Goal: Information Seeking & Learning: Learn about a topic

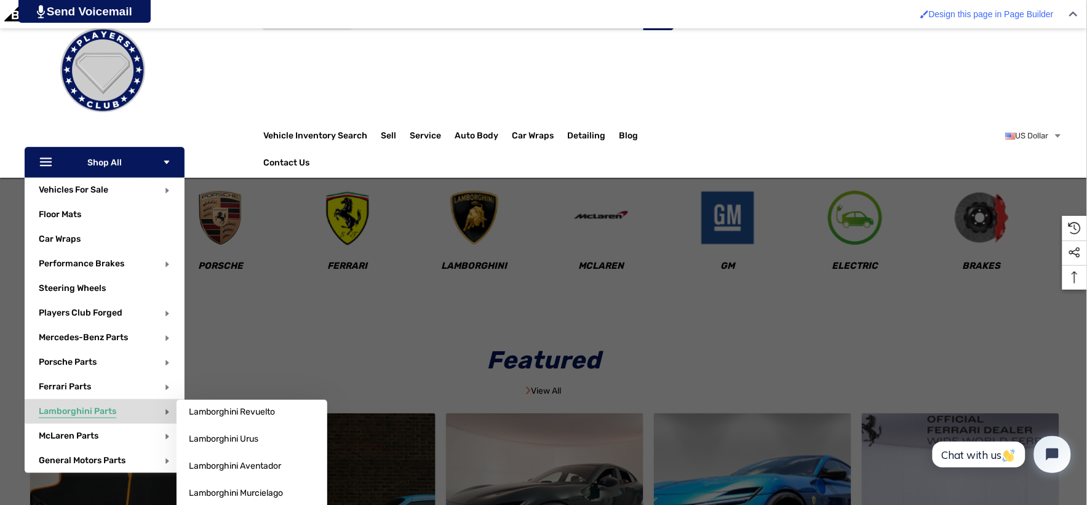
scroll to position [137, 0]
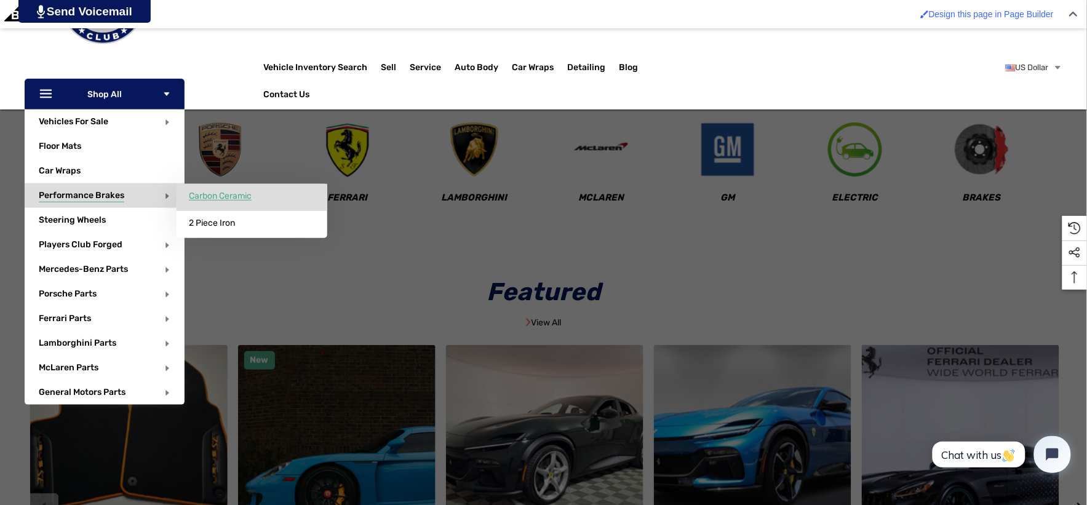
click at [192, 197] on span "Carbon Ceramic" at bounding box center [220, 196] width 63 height 11
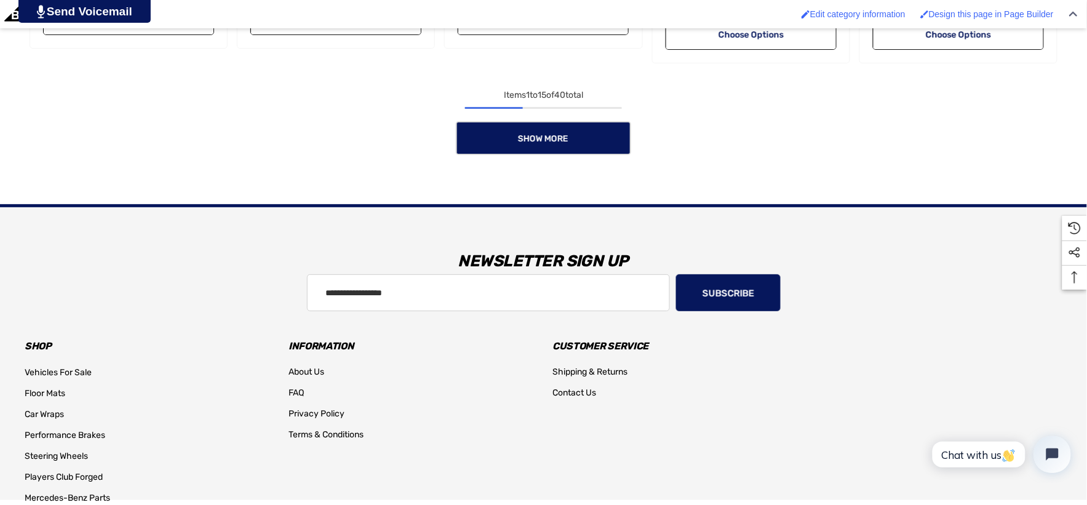
scroll to position [1367, 0]
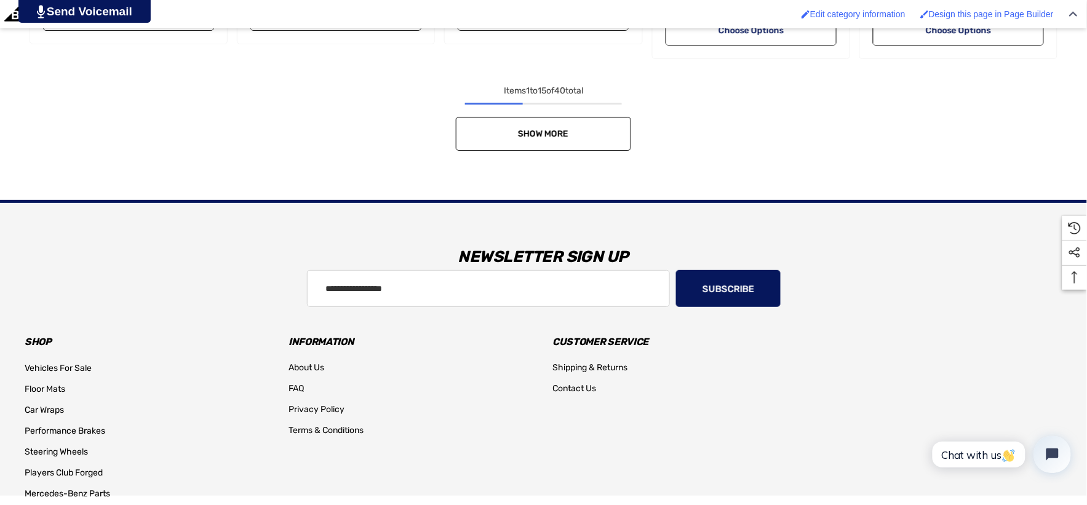
click at [562, 135] on span "Show More" at bounding box center [543, 134] width 50 height 10
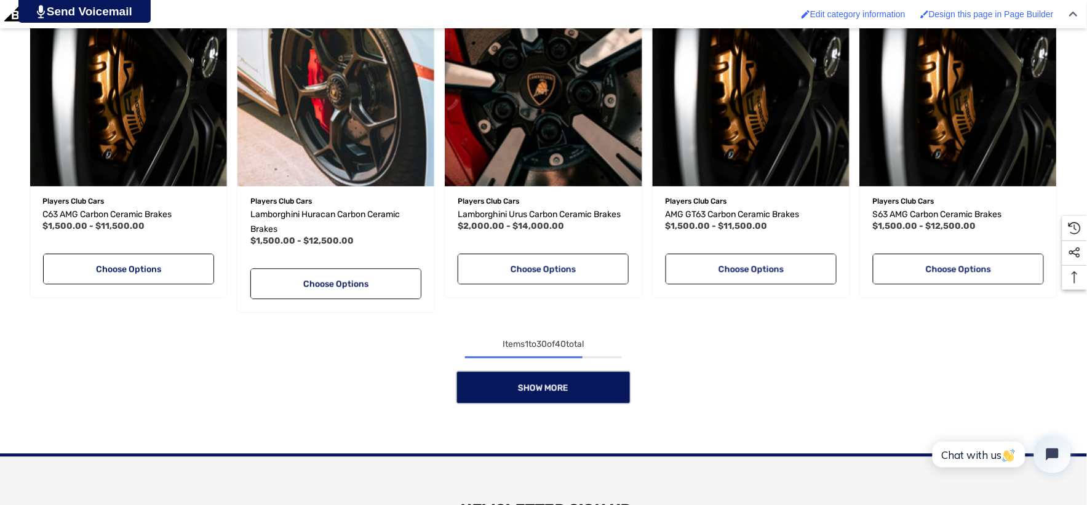
scroll to position [2118, 0]
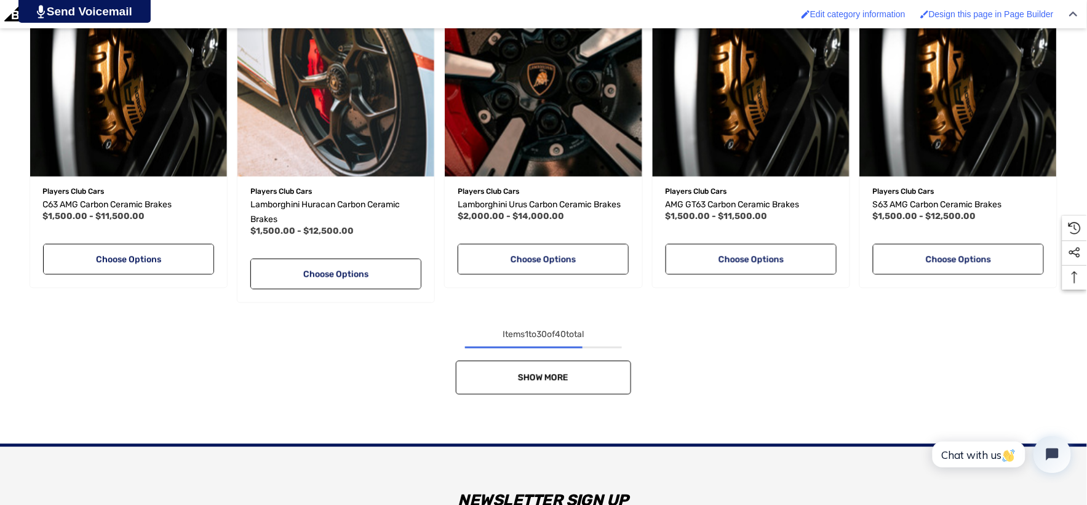
click at [557, 376] on span "Show More" at bounding box center [543, 377] width 50 height 10
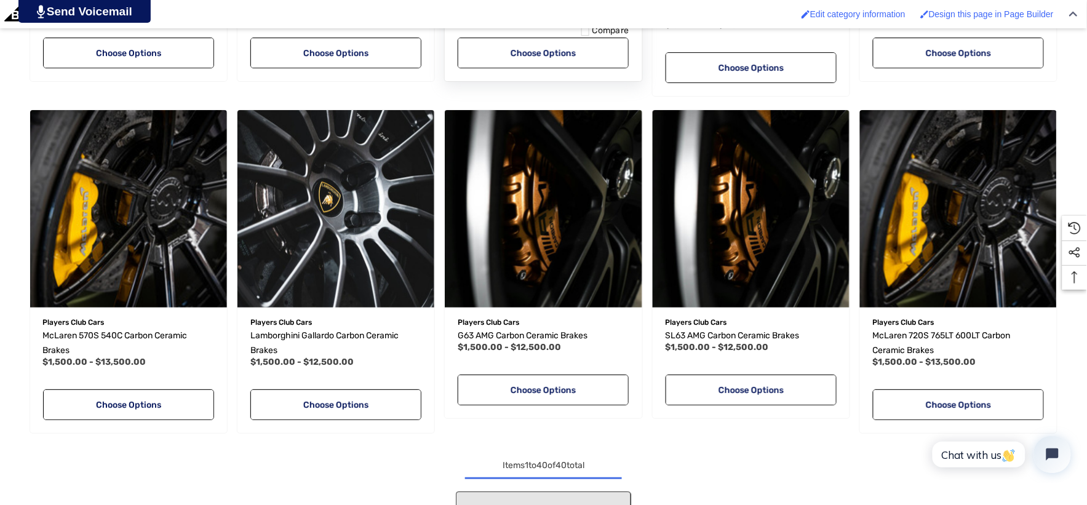
scroll to position [2733, 0]
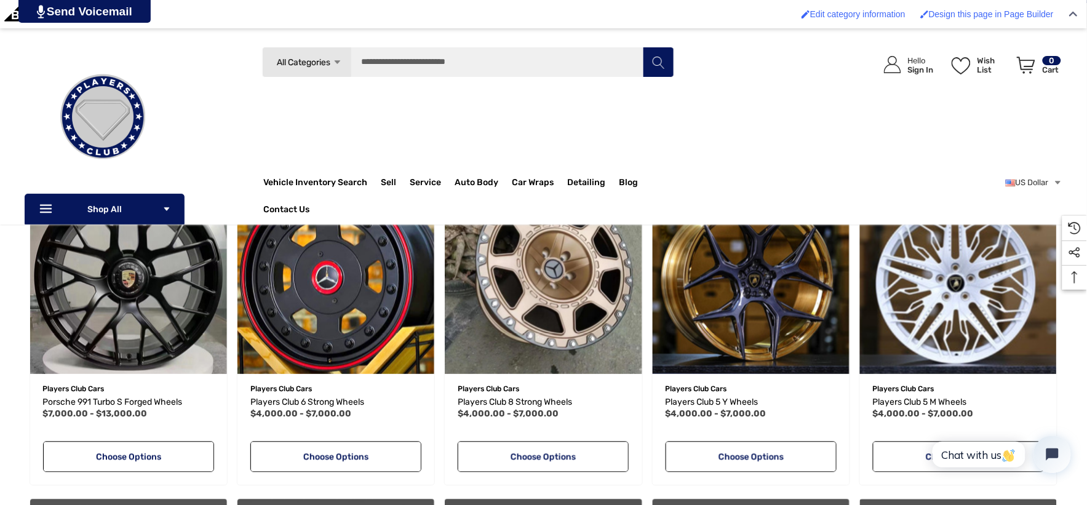
scroll to position [506, 0]
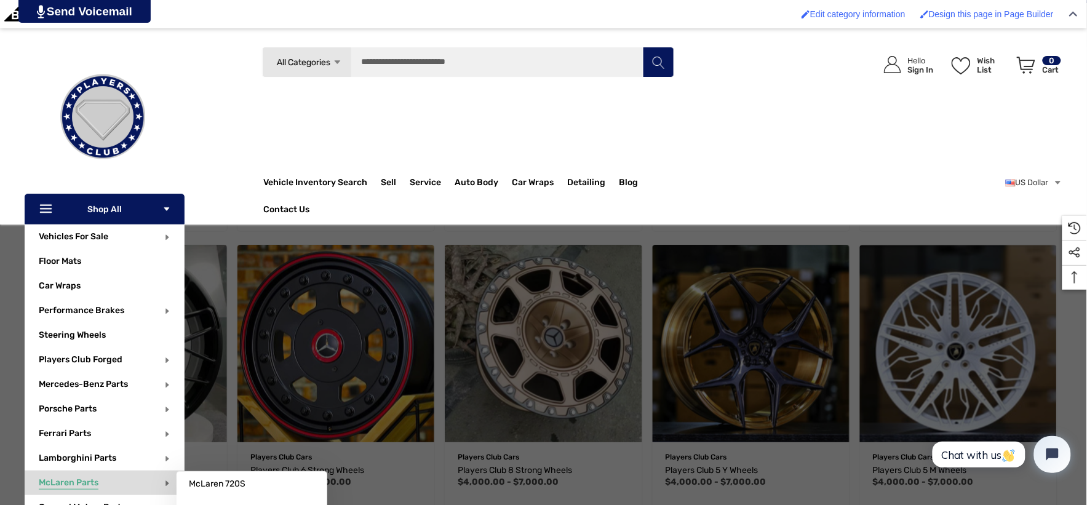
click at [111, 495] on p "McLaren Parts" at bounding box center [112, 482] width 146 height 25
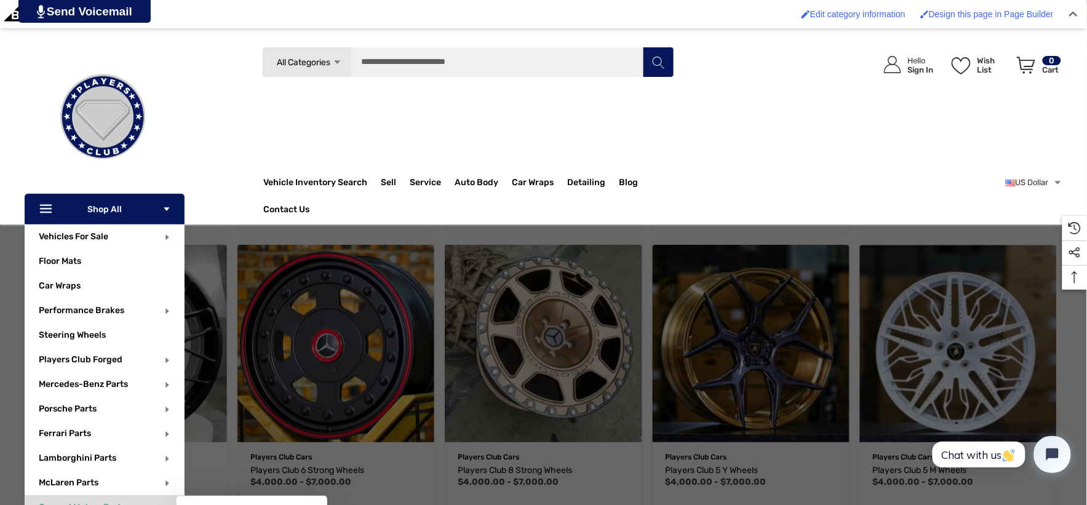
click at [108, 504] on span "General Motors Parts" at bounding box center [82, 509] width 87 height 14
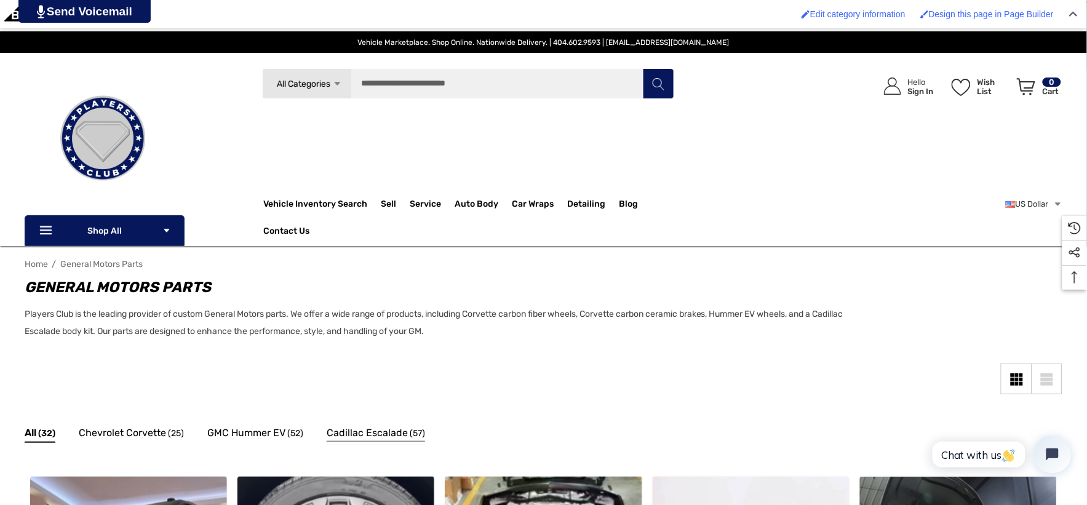
click at [348, 437] on span "Cadillac Escalade" at bounding box center [367, 433] width 81 height 16
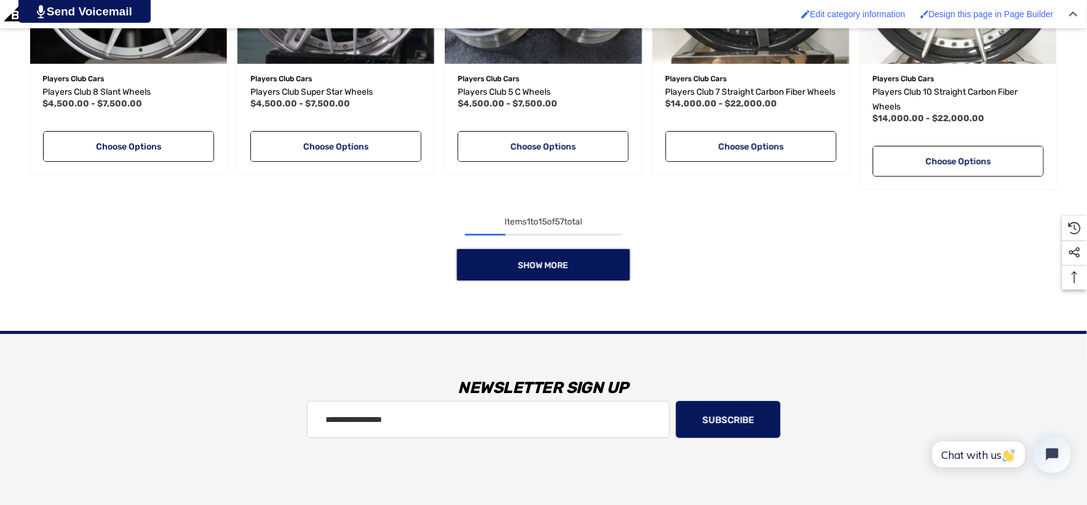
scroll to position [1230, 0]
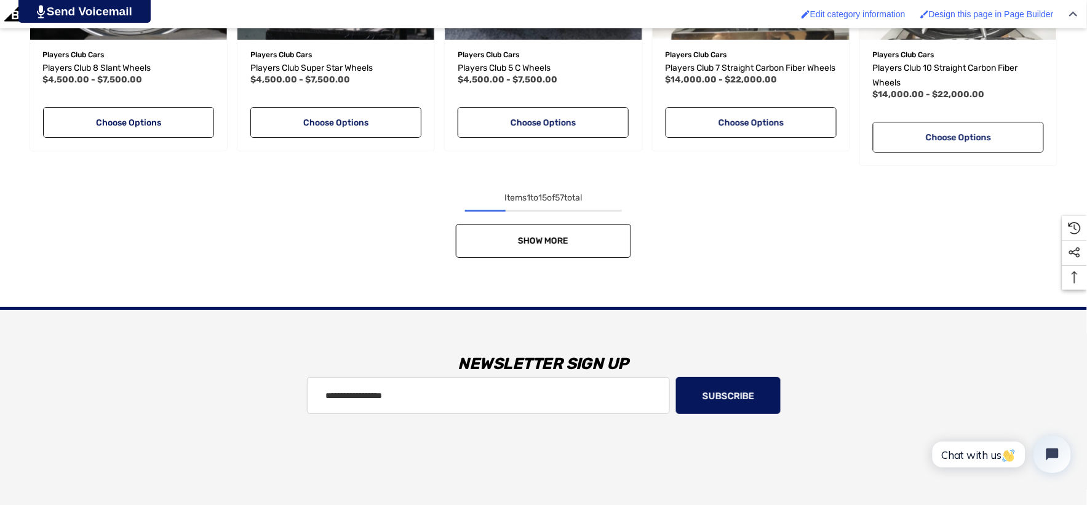
click at [530, 235] on link "Show More" at bounding box center [543, 241] width 175 height 34
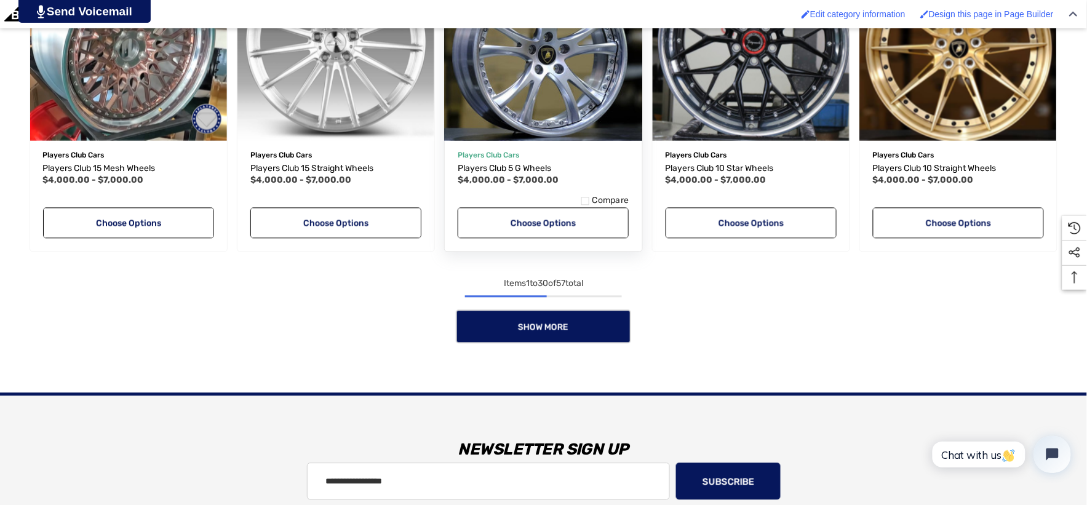
scroll to position [2118, 0]
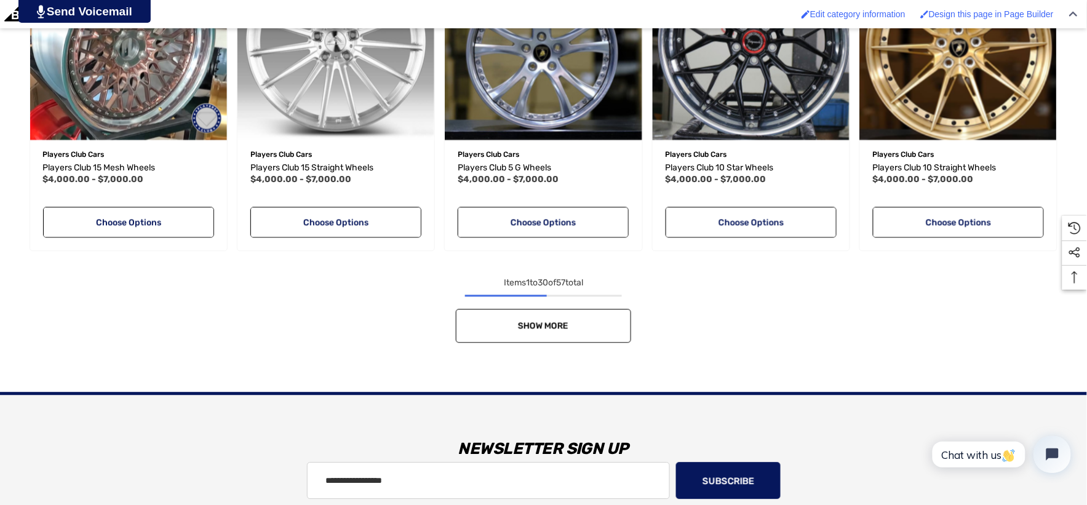
click at [511, 330] on link "Show More" at bounding box center [543, 326] width 175 height 34
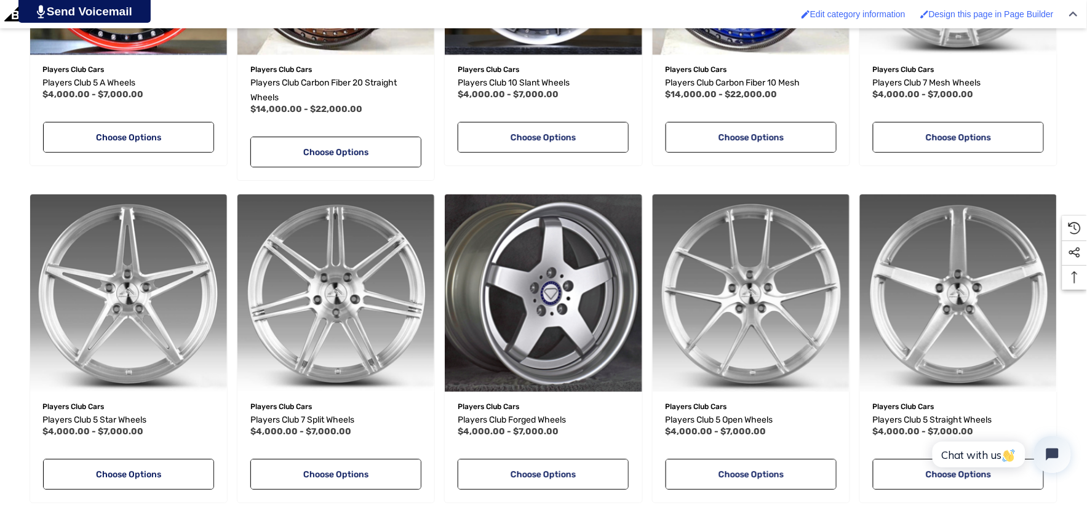
scroll to position [2528, 0]
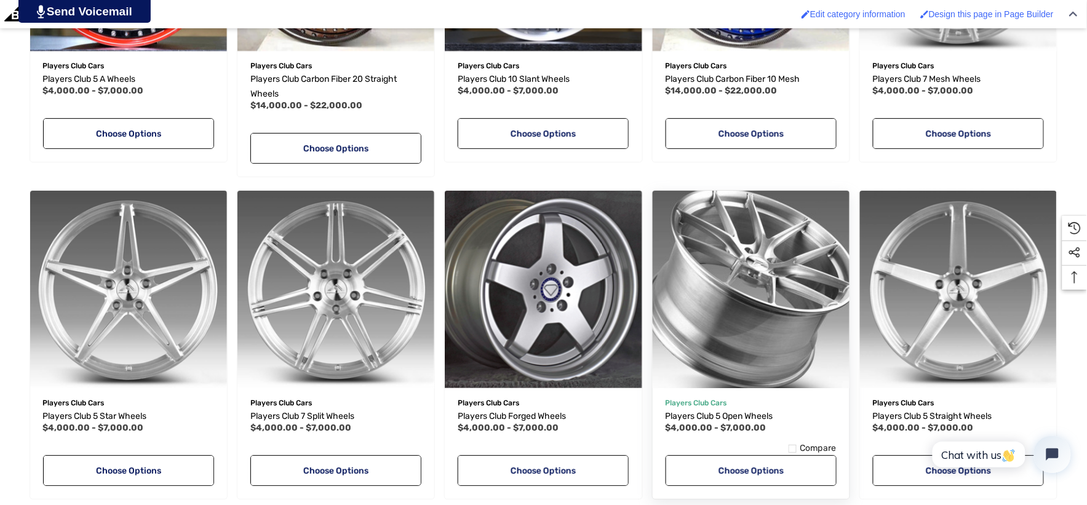
drag, startPoint x: 726, startPoint y: 413, endPoint x: 767, endPoint y: 359, distance: 67.2
click at [767, 359] on img "Players Club 5 Open Wheels,Price range from $4,000.00 to $7,000.00\a" at bounding box center [751, 289] width 216 height 216
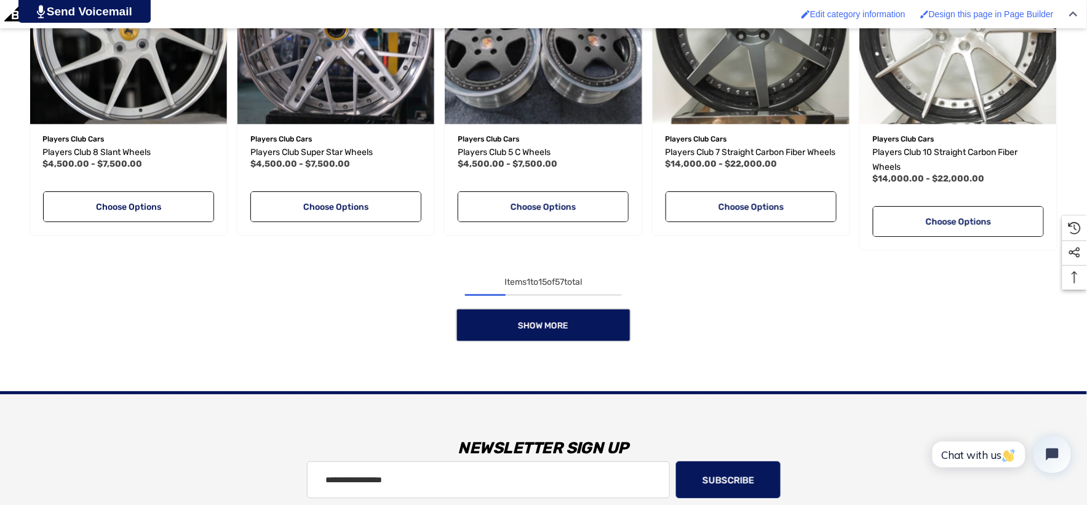
scroll to position [1161, 0]
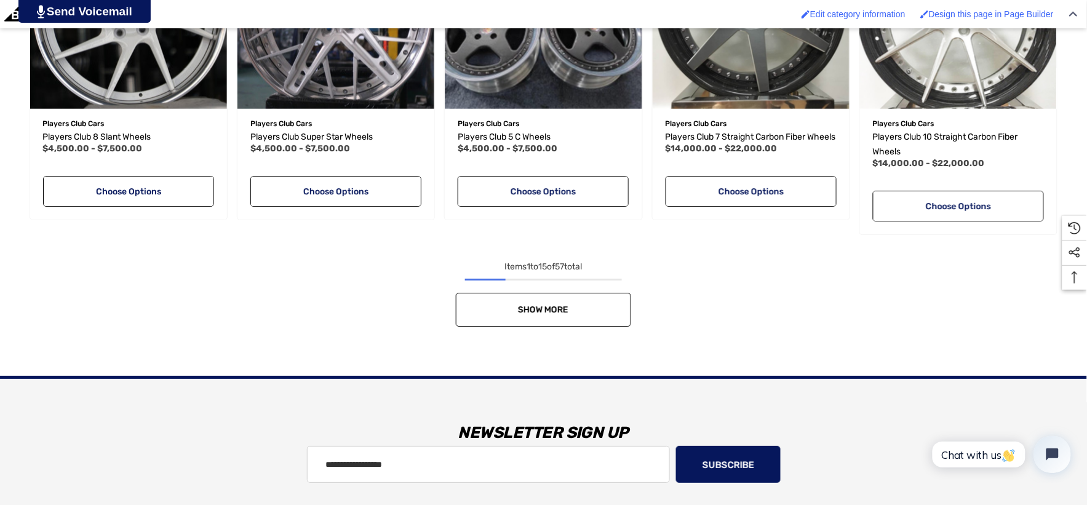
click at [606, 320] on link "Show More" at bounding box center [543, 310] width 175 height 34
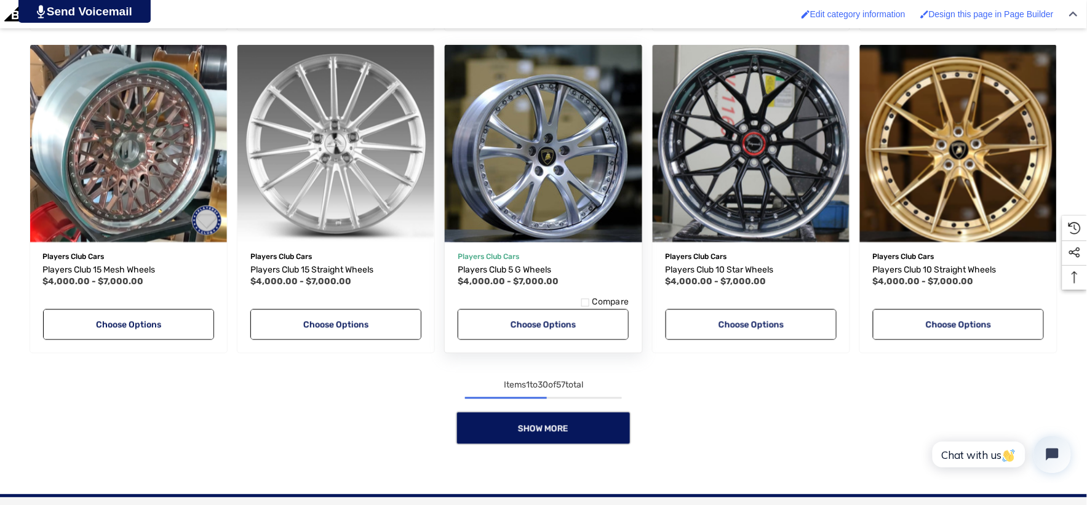
scroll to position [2050, 0]
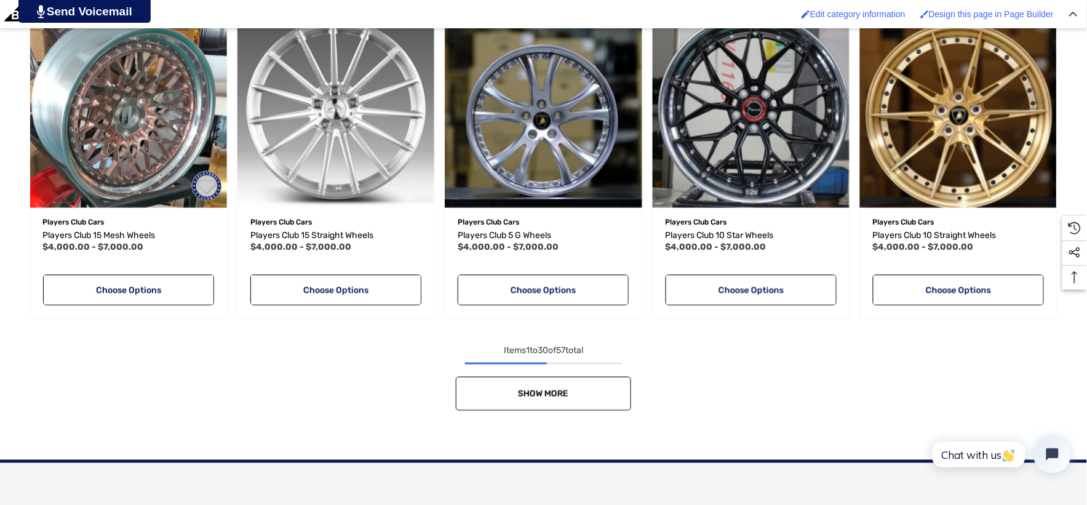
click at [597, 383] on link "Show More" at bounding box center [543, 394] width 175 height 34
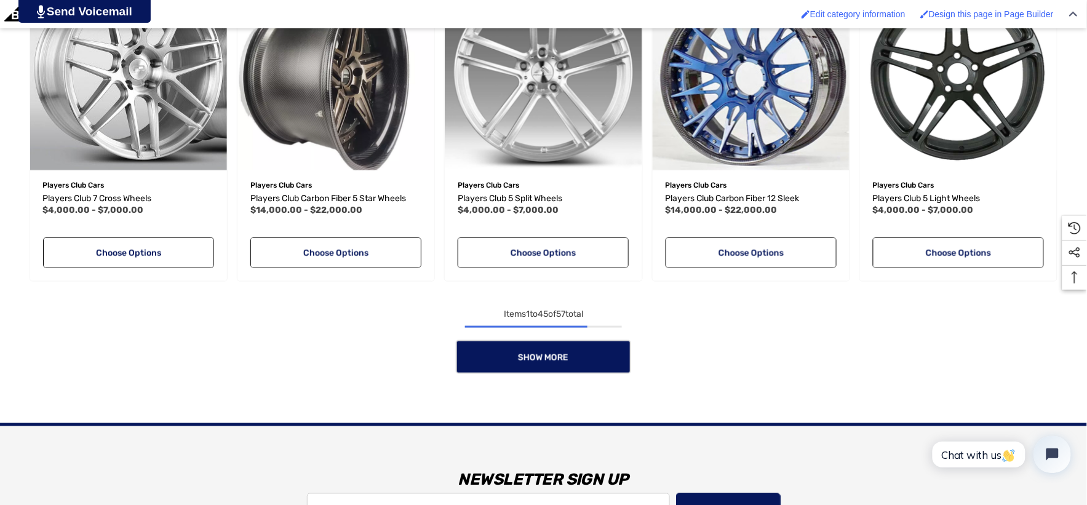
scroll to position [3075, 0]
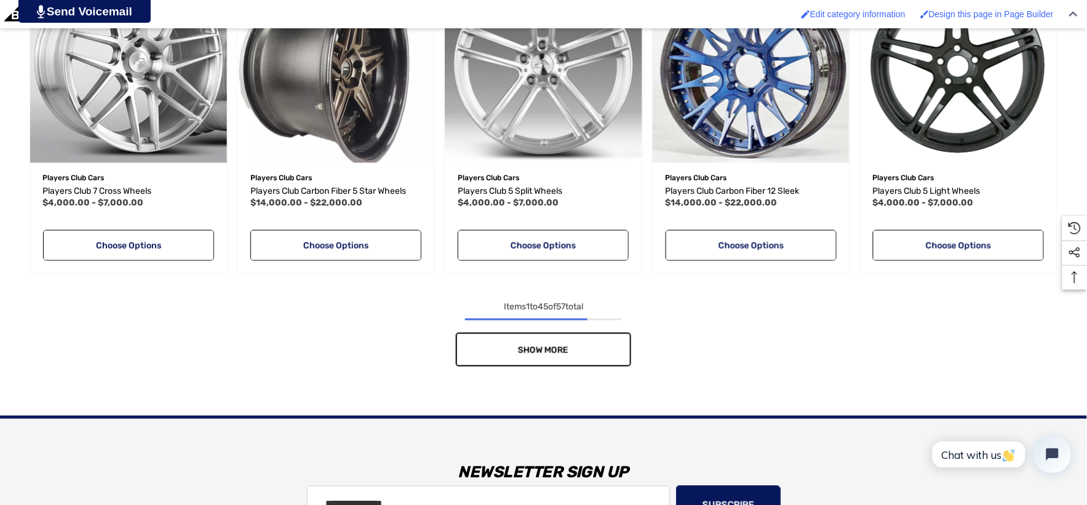
click at [611, 338] on link "Show More" at bounding box center [543, 350] width 175 height 34
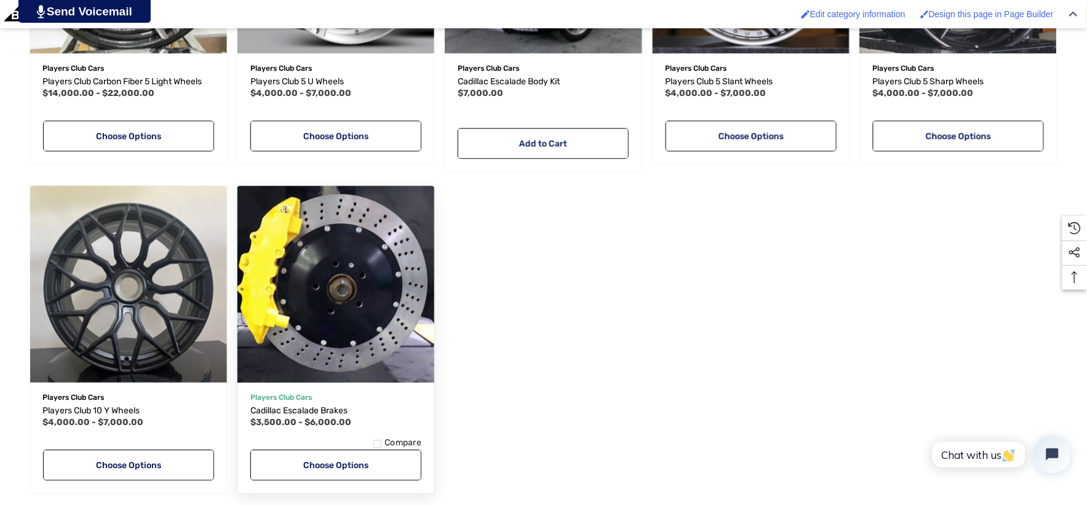
scroll to position [3895, 0]
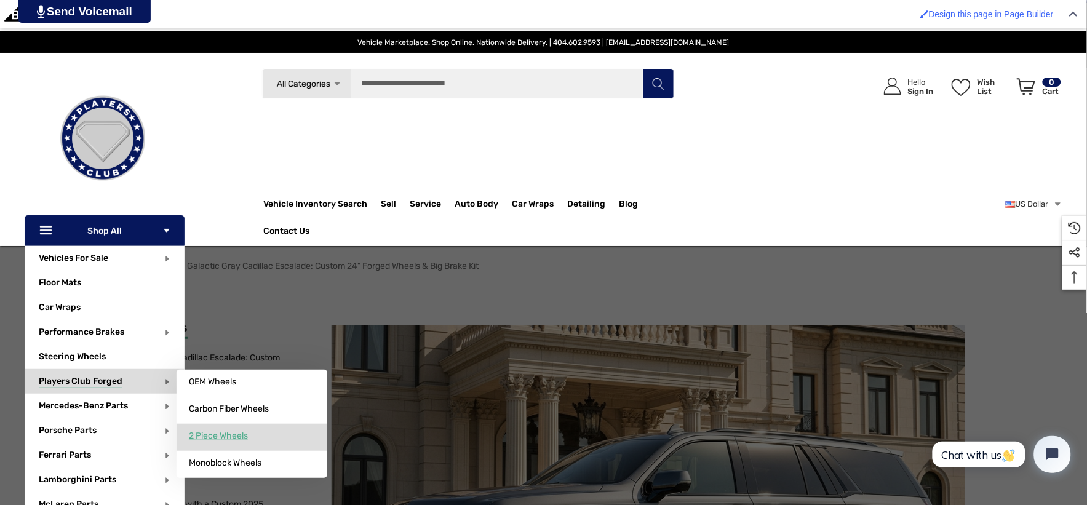
click at [234, 433] on span "2 Piece Wheels" at bounding box center [218, 436] width 59 height 11
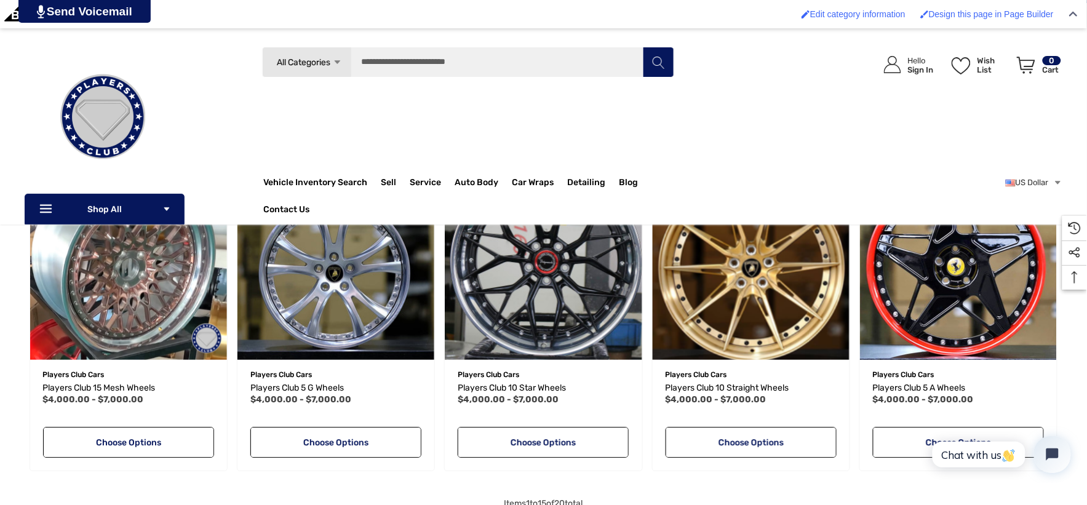
scroll to position [888, 0]
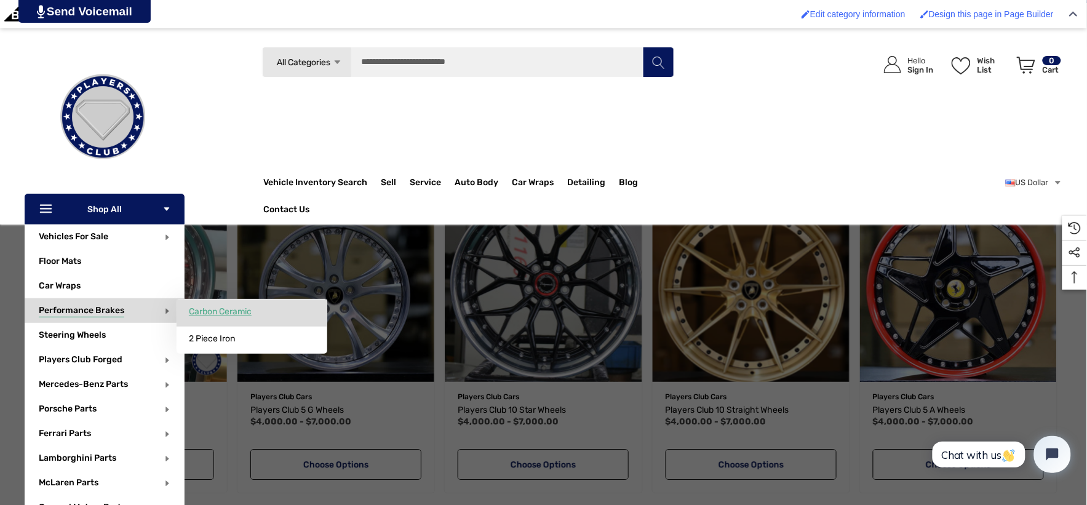
click at [231, 310] on span "Carbon Ceramic" at bounding box center [220, 311] width 63 height 11
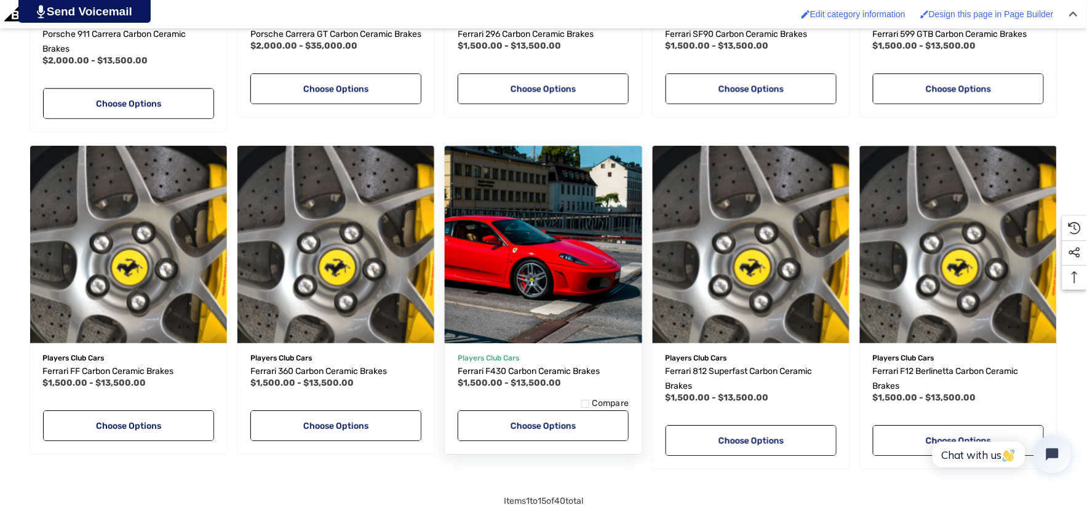
scroll to position [1298, 0]
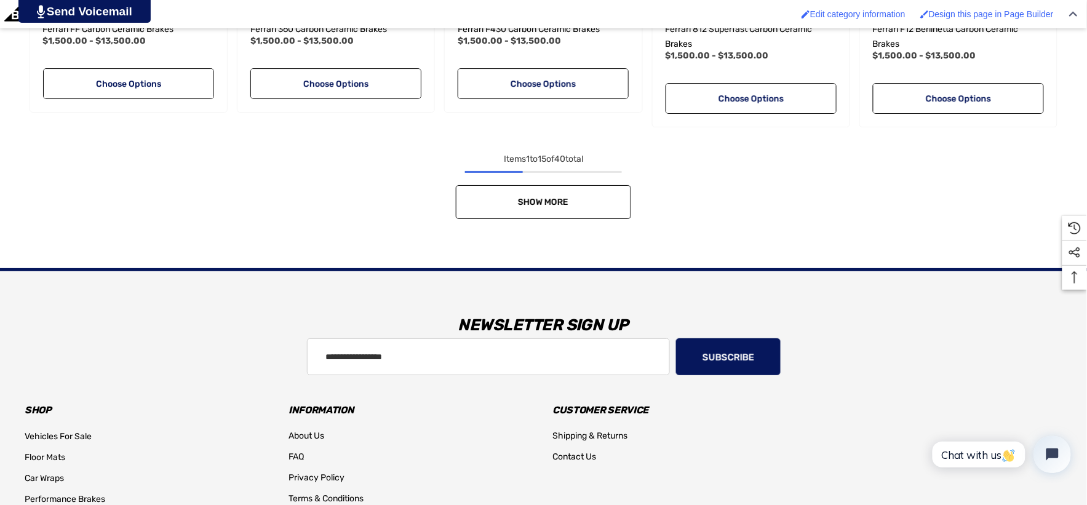
click at [573, 194] on link "Show More" at bounding box center [543, 202] width 175 height 34
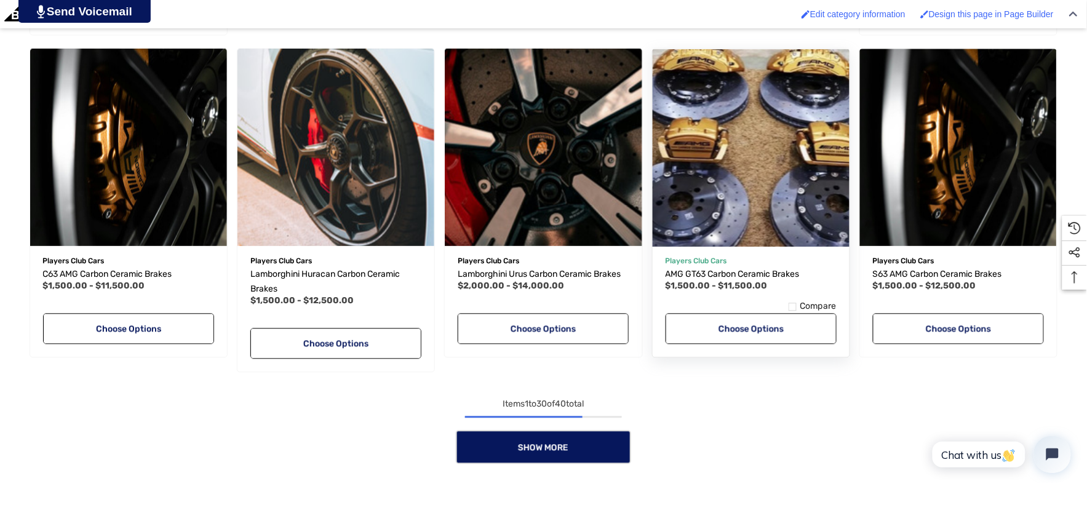
scroll to position [2050, 0]
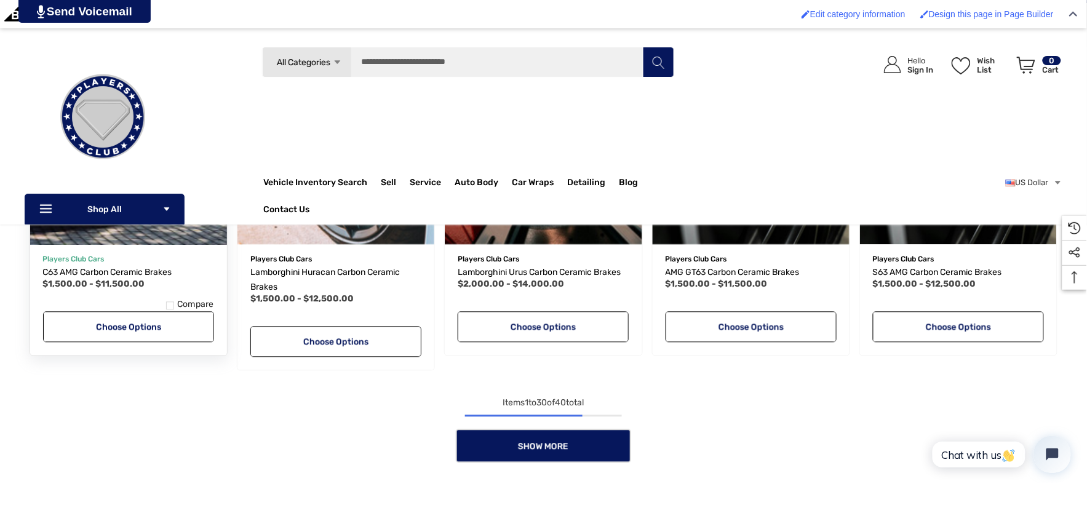
scroll to position [1776, 0]
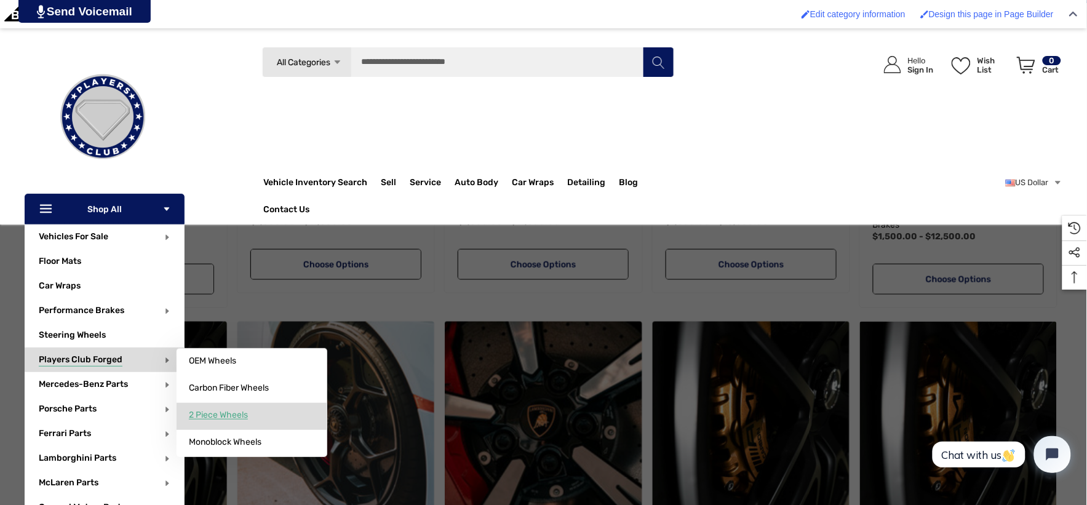
click at [240, 421] on link "2 Piece Wheels" at bounding box center [252, 415] width 151 height 25
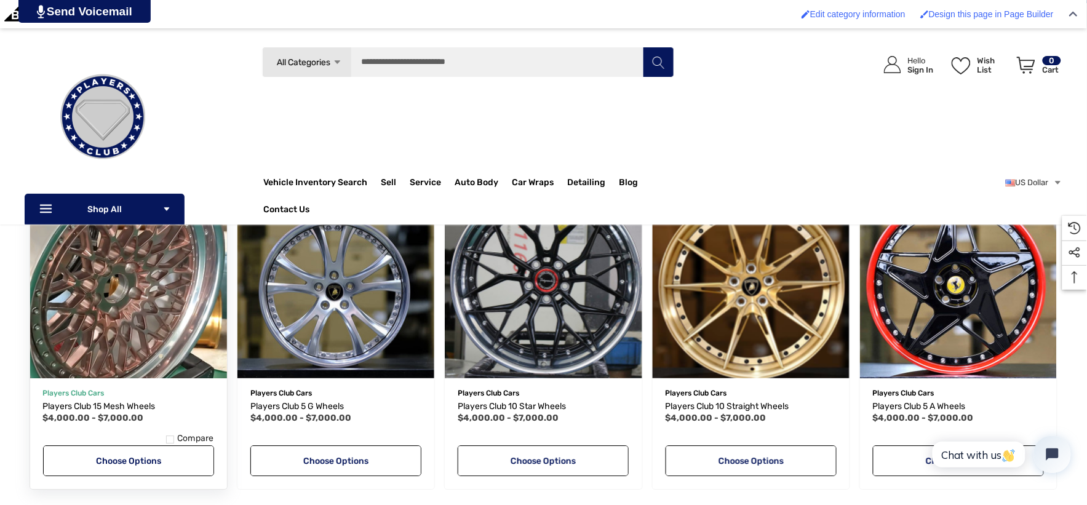
scroll to position [888, 0]
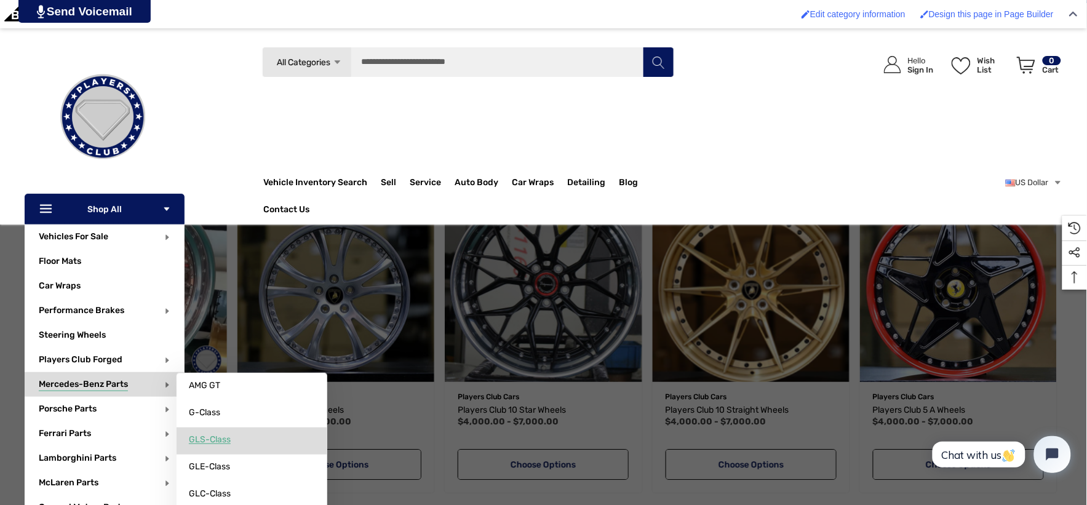
click at [224, 434] on link "GLS-Class" at bounding box center [252, 439] width 151 height 25
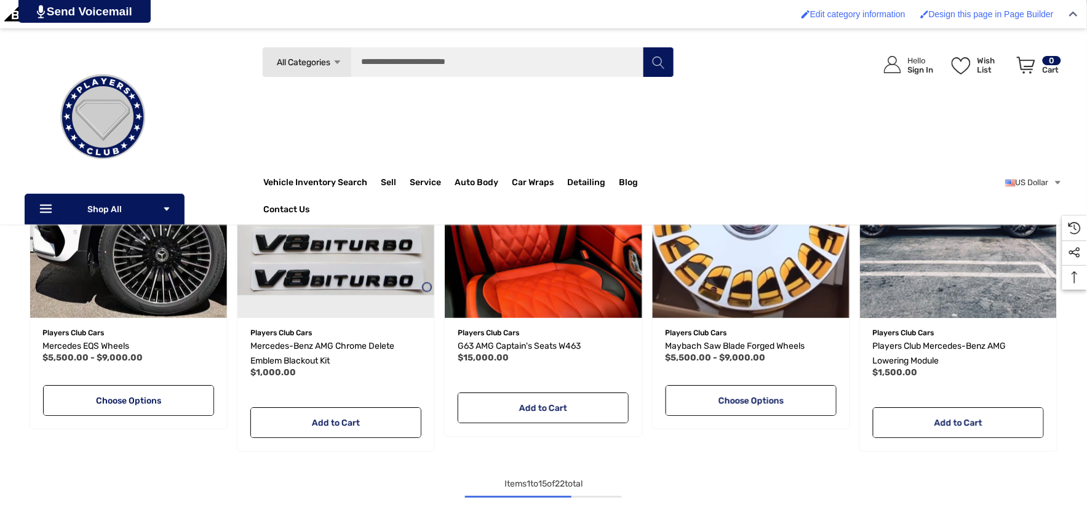
scroll to position [888, 0]
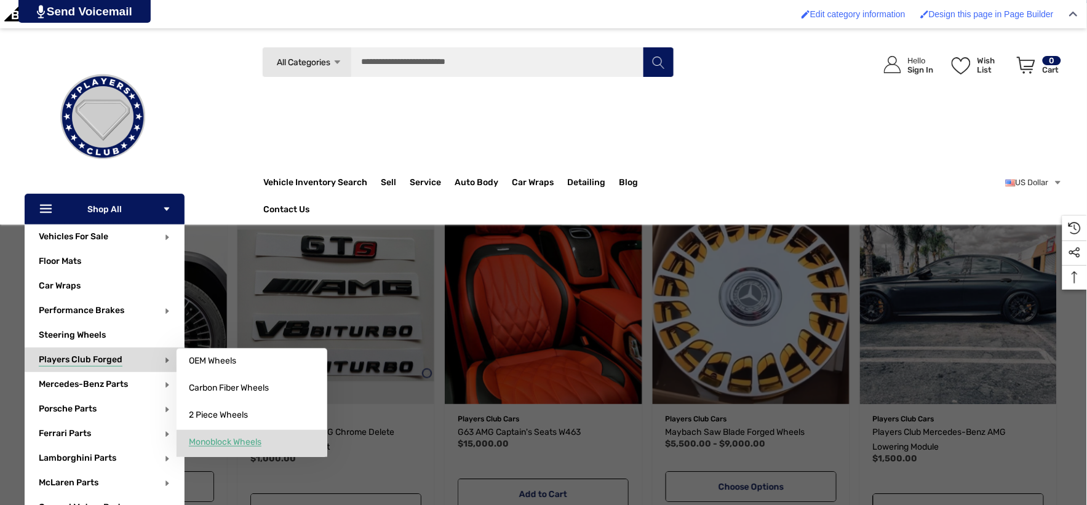
click at [248, 434] on link "Monoblock Wheels" at bounding box center [252, 442] width 151 height 25
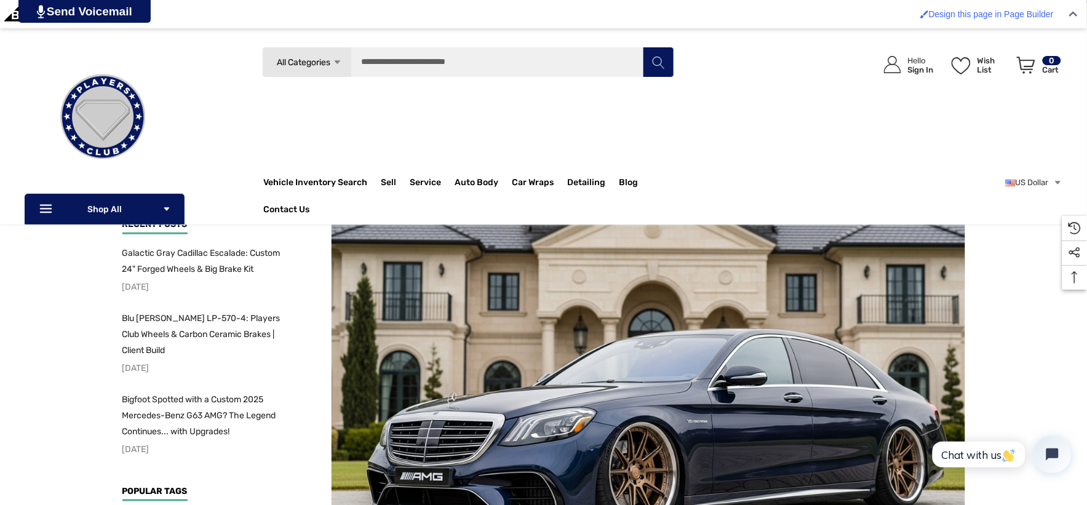
scroll to position [137, 0]
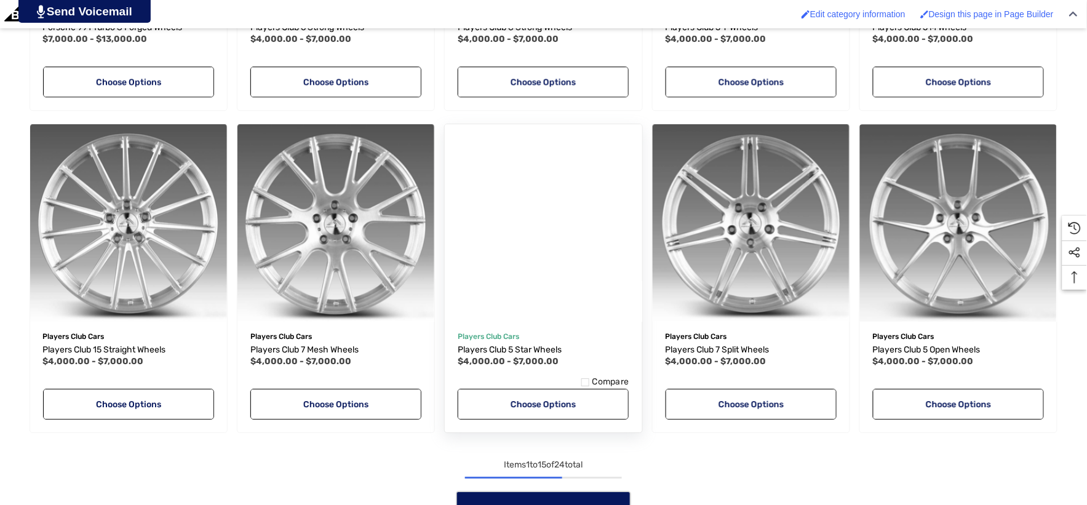
scroll to position [1025, 0]
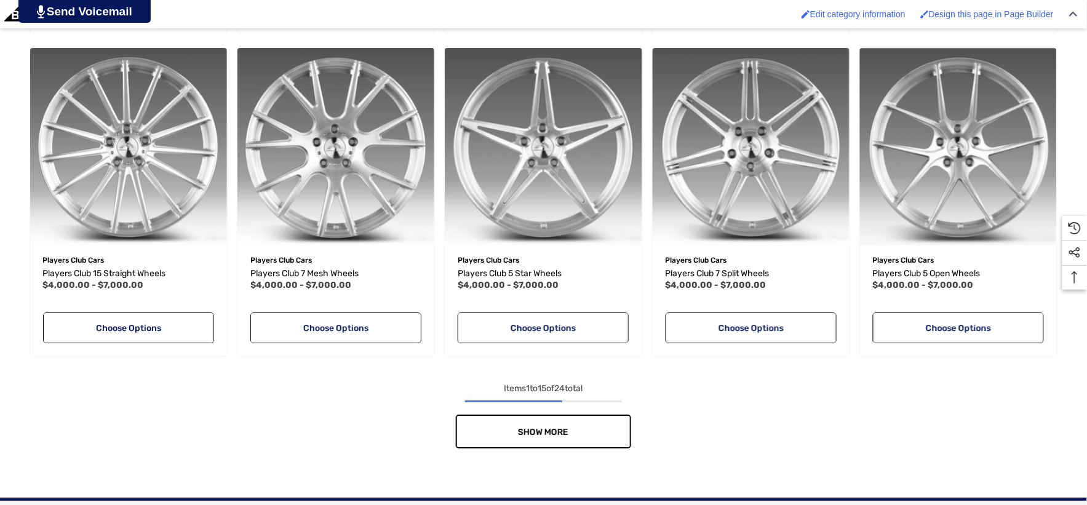
click at [546, 427] on span "Show More" at bounding box center [543, 432] width 50 height 10
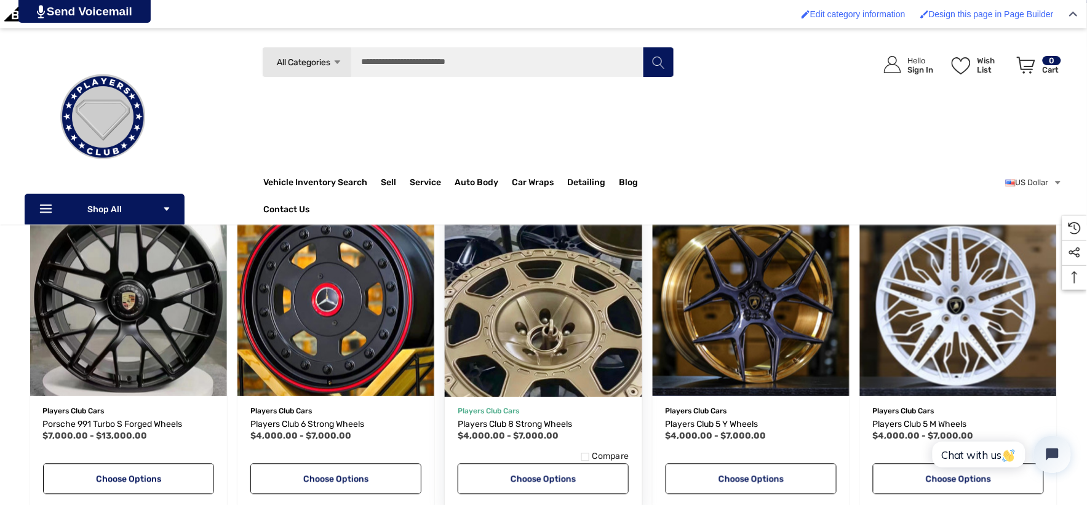
scroll to position [546, 0]
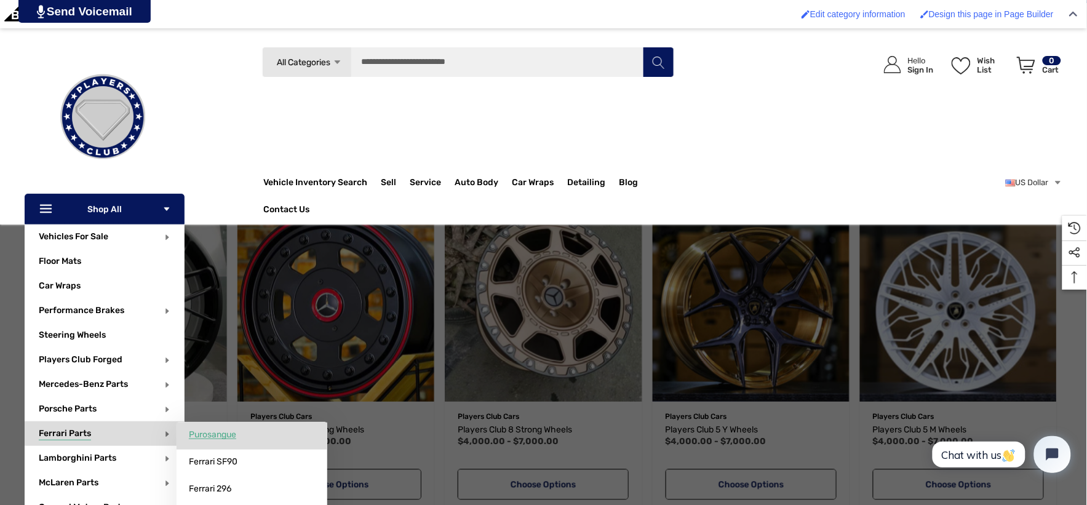
click at [200, 440] on span "Purosangue" at bounding box center [212, 434] width 47 height 11
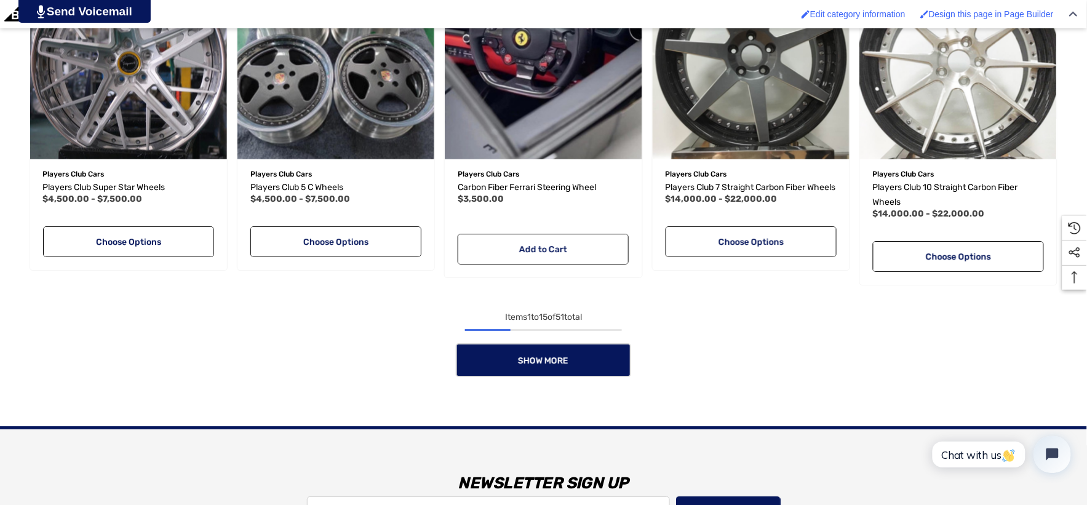
scroll to position [1161, 0]
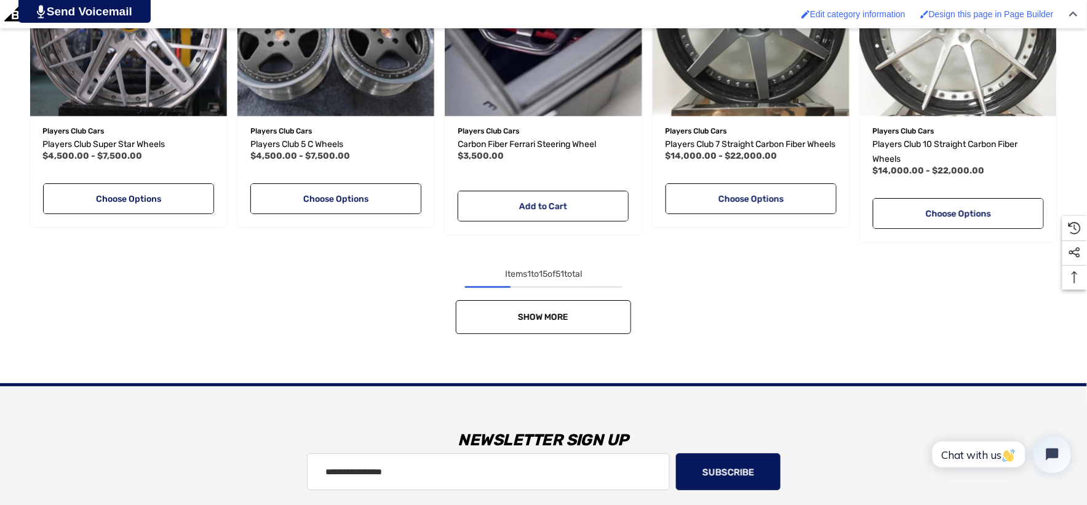
click at [487, 323] on link "Show More" at bounding box center [543, 317] width 175 height 34
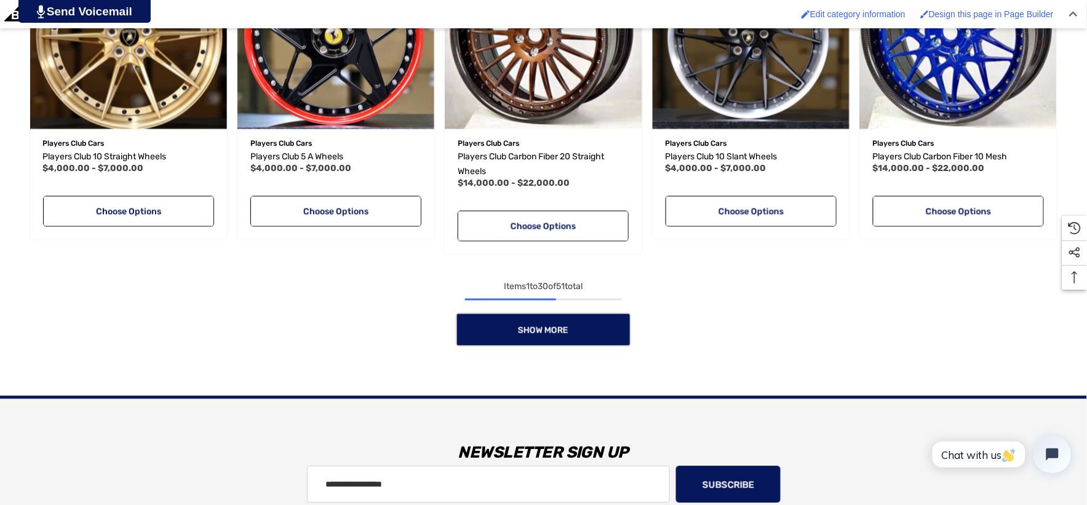
scroll to position [2255, 0]
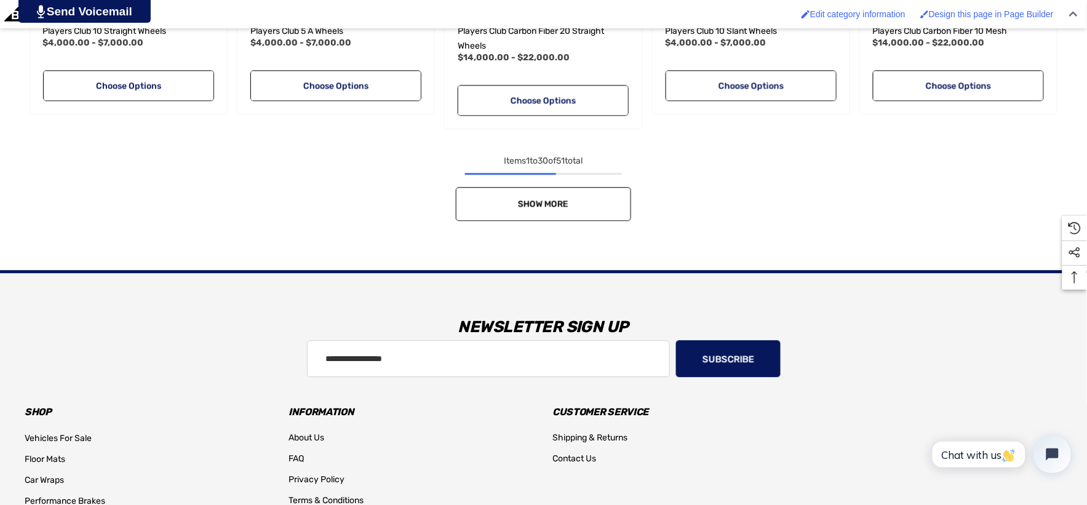
click at [539, 194] on link "Show More" at bounding box center [543, 204] width 175 height 34
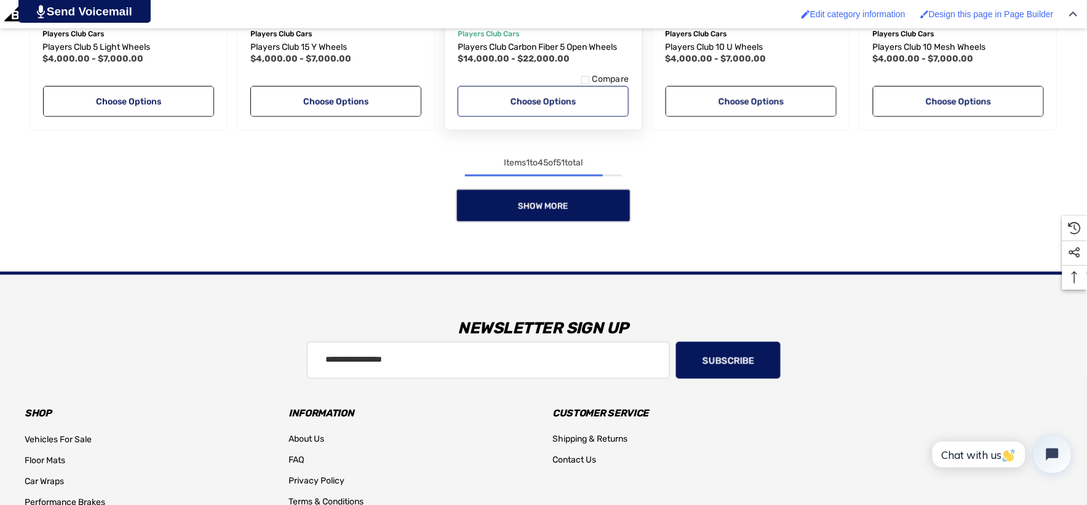
scroll to position [3348, 0]
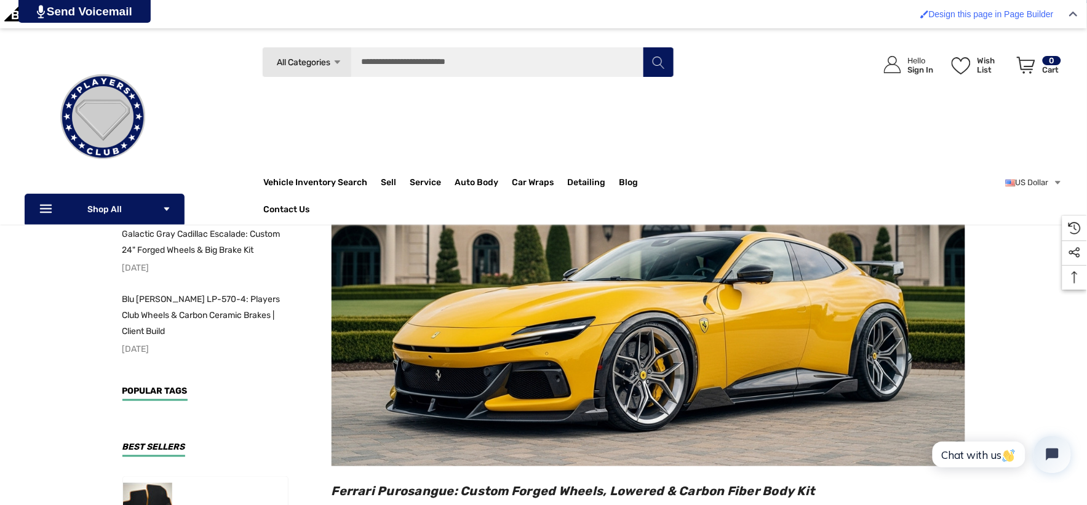
scroll to position [137, 0]
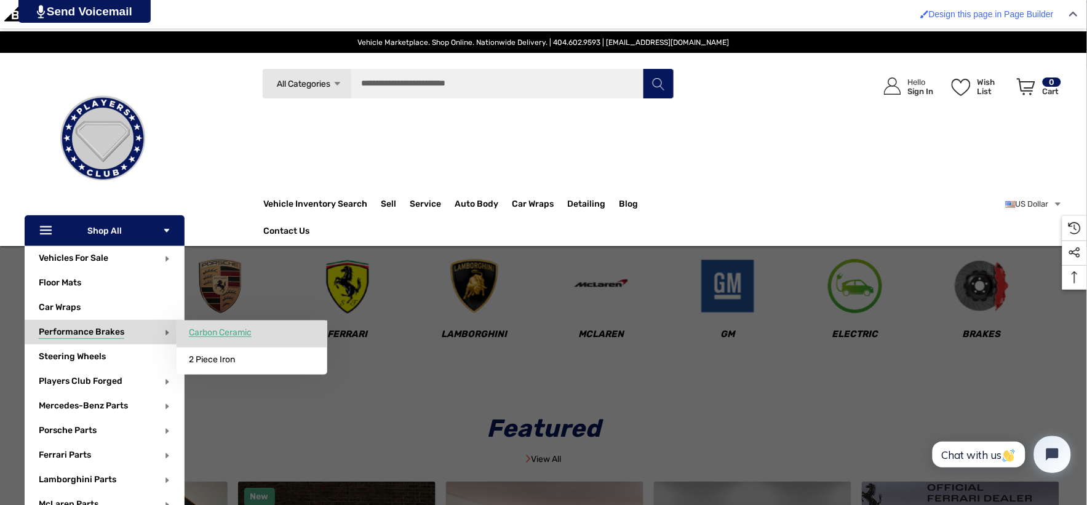
click at [202, 332] on span "Carbon Ceramic" at bounding box center [220, 332] width 63 height 11
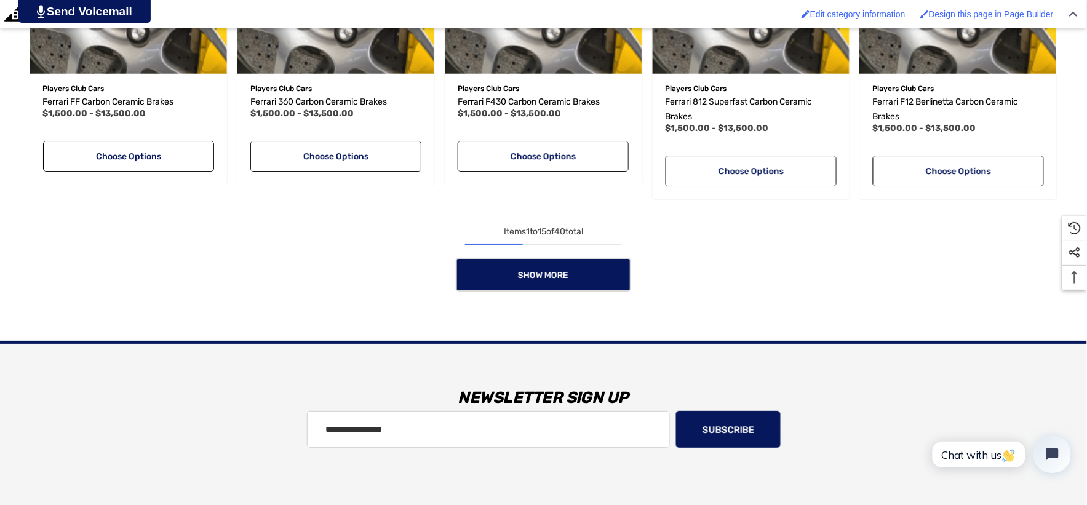
scroll to position [1230, 0]
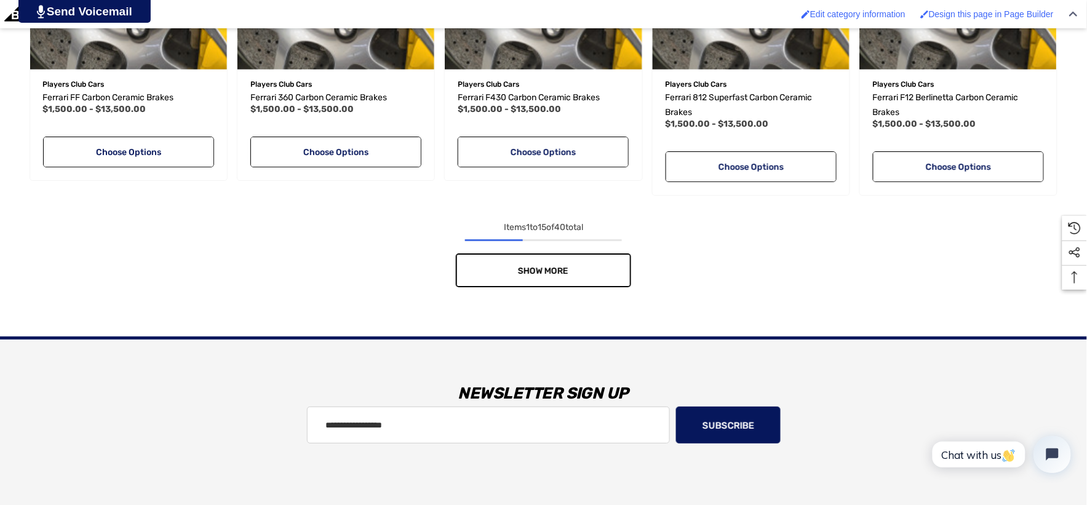
click at [598, 274] on link "Show More" at bounding box center [543, 270] width 175 height 34
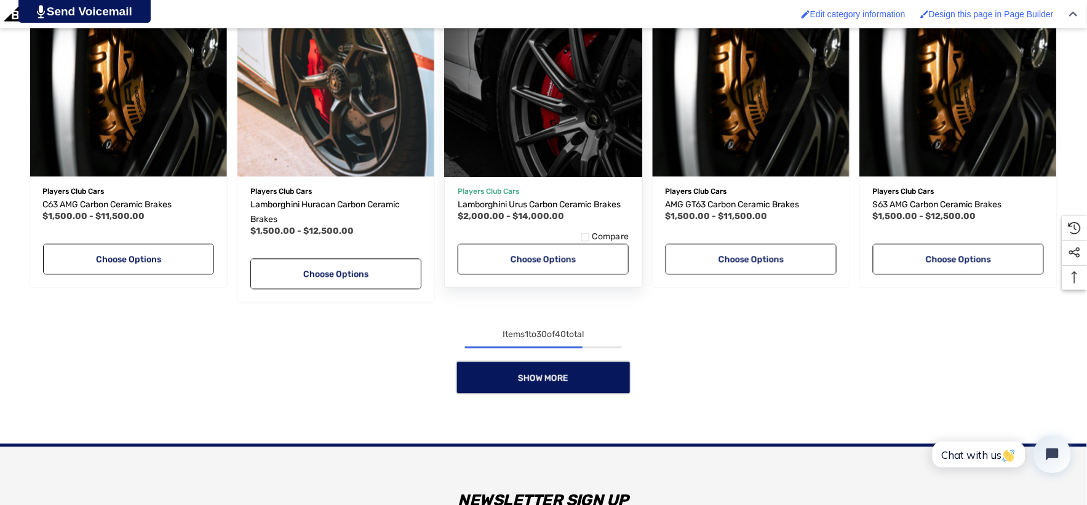
scroll to position [2186, 0]
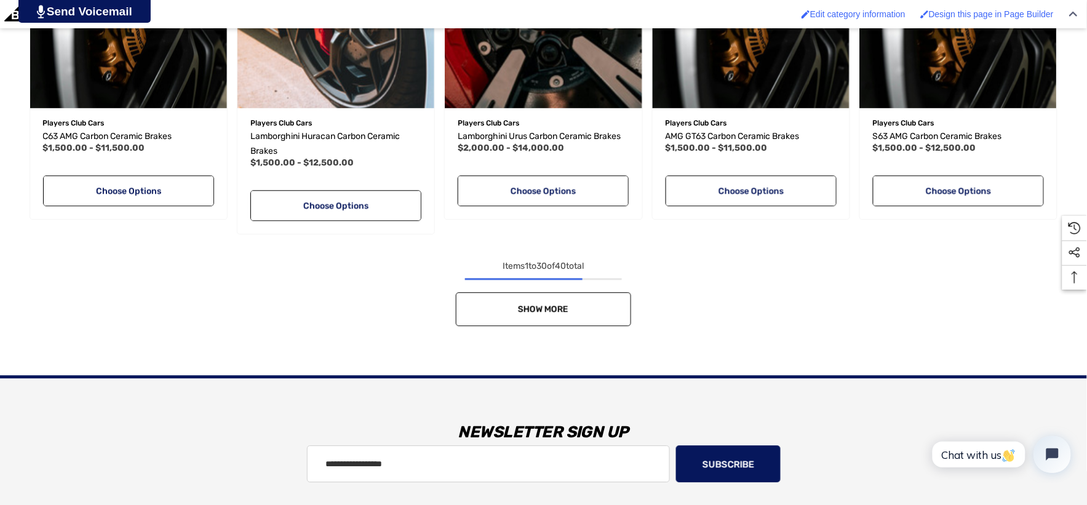
click at [570, 312] on link "Show More" at bounding box center [543, 309] width 175 height 34
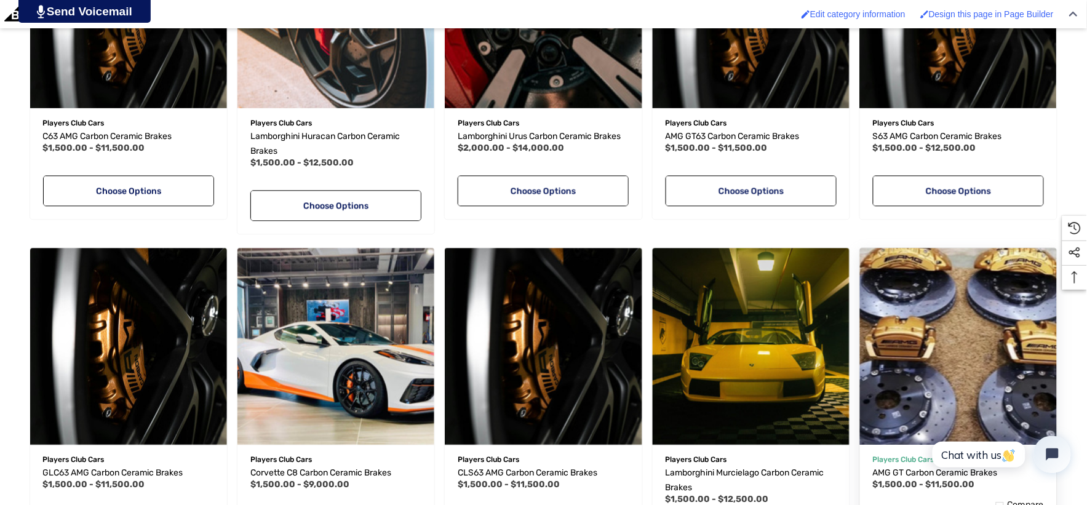
click at [949, 422] on img "AMG GT Carbon Ceramic Brakes,Price range from $1,500.00 to $11,500.00\a" at bounding box center [958, 346] width 216 height 216
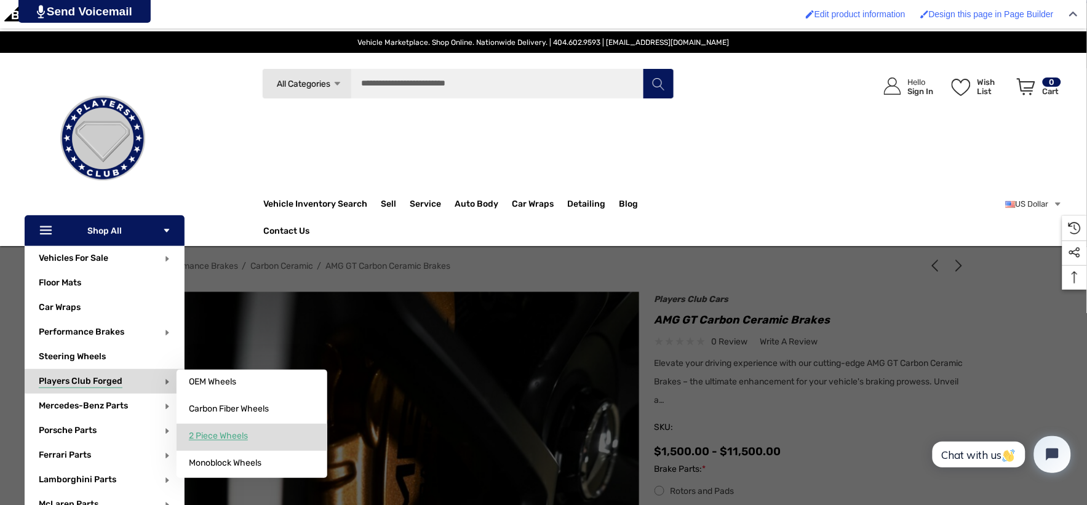
click at [242, 432] on span "2 Piece Wheels" at bounding box center [218, 436] width 59 height 11
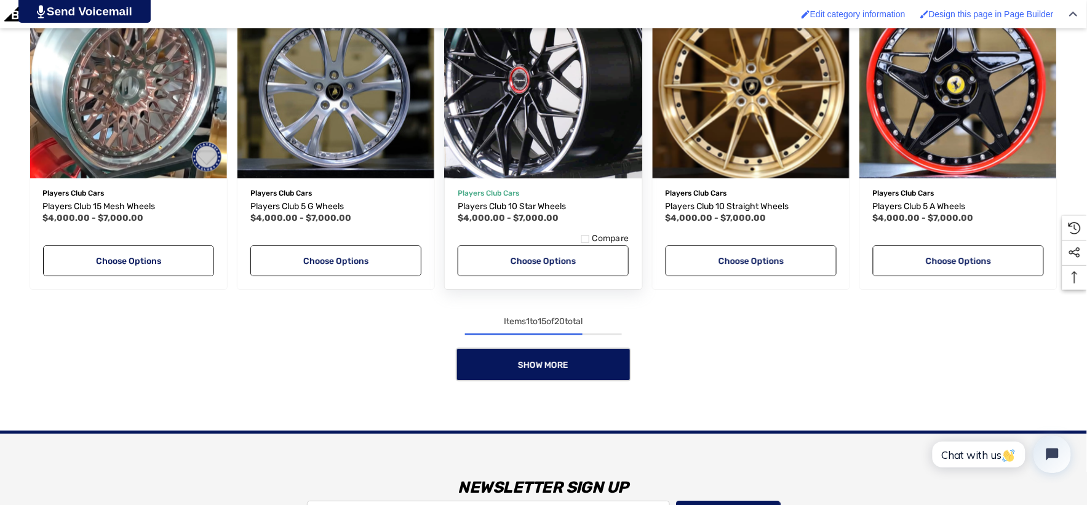
scroll to position [1093, 0]
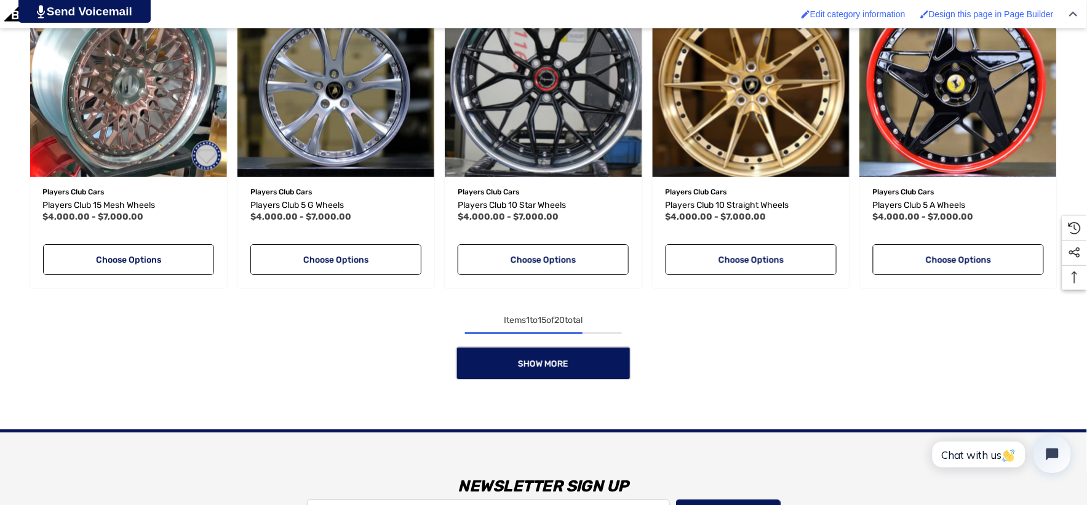
click at [556, 346] on div "Show More" at bounding box center [544, 363] width 1038 height 34
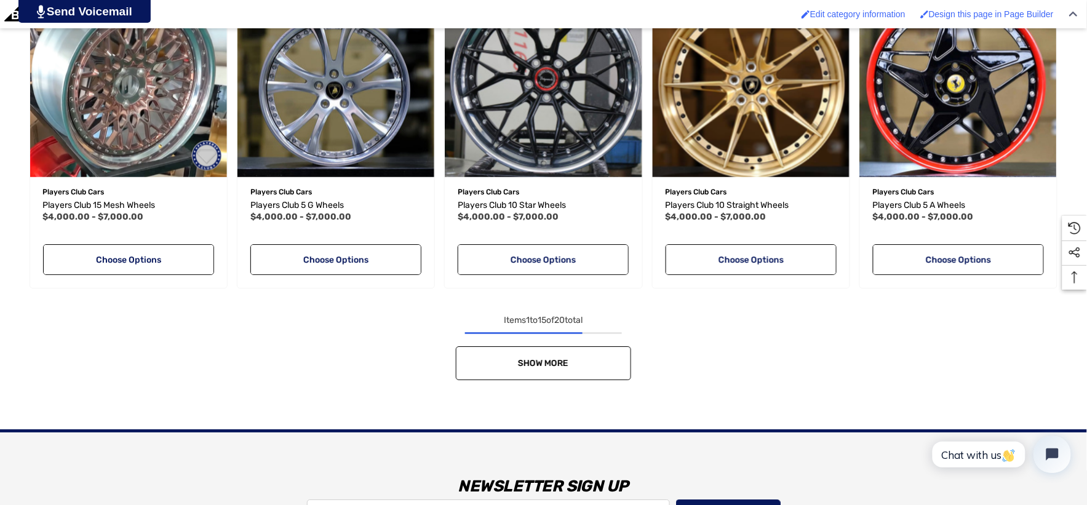
click at [557, 349] on link "Show More" at bounding box center [543, 363] width 175 height 34
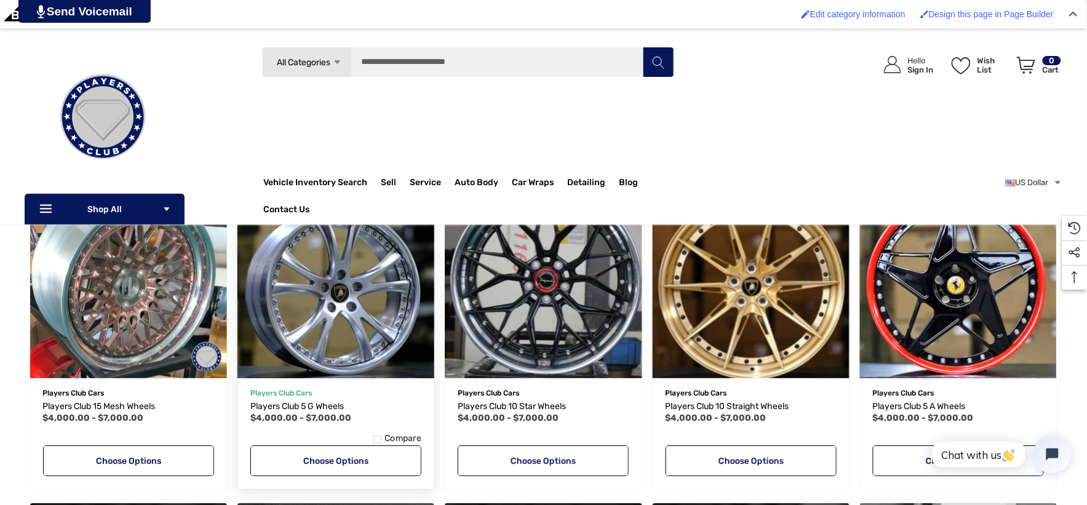
scroll to position [888, 0]
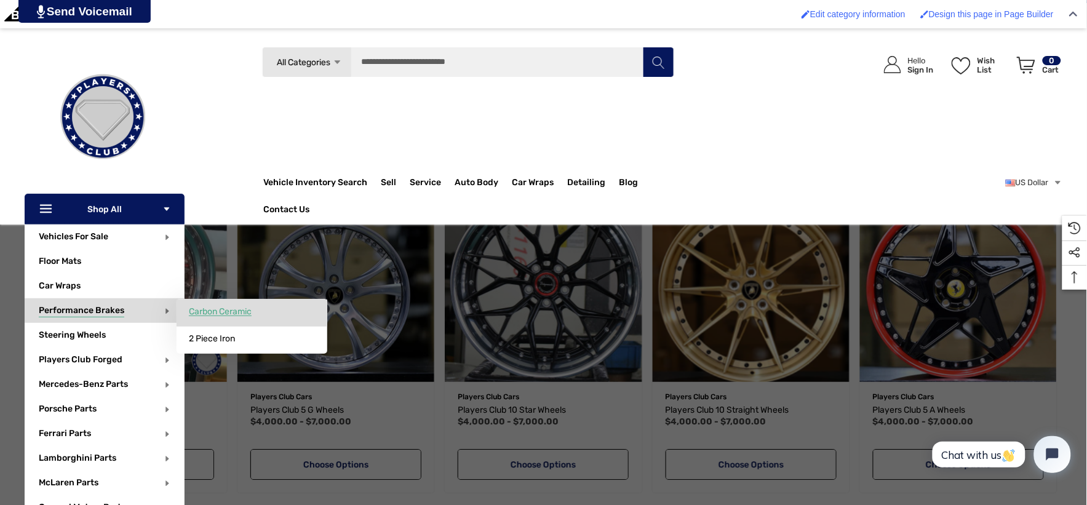
click at [226, 311] on span "Carbon Ceramic" at bounding box center [220, 311] width 63 height 11
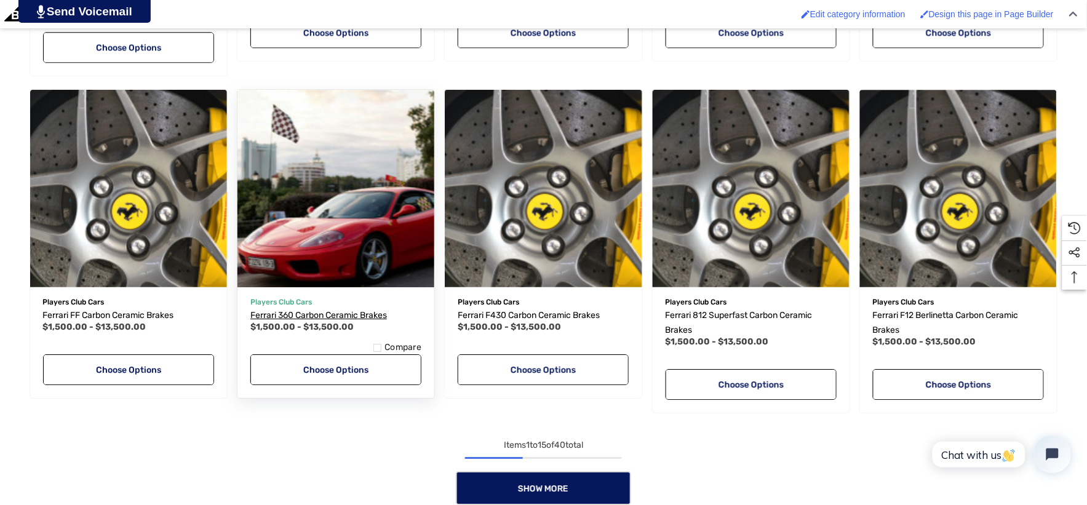
scroll to position [1161, 0]
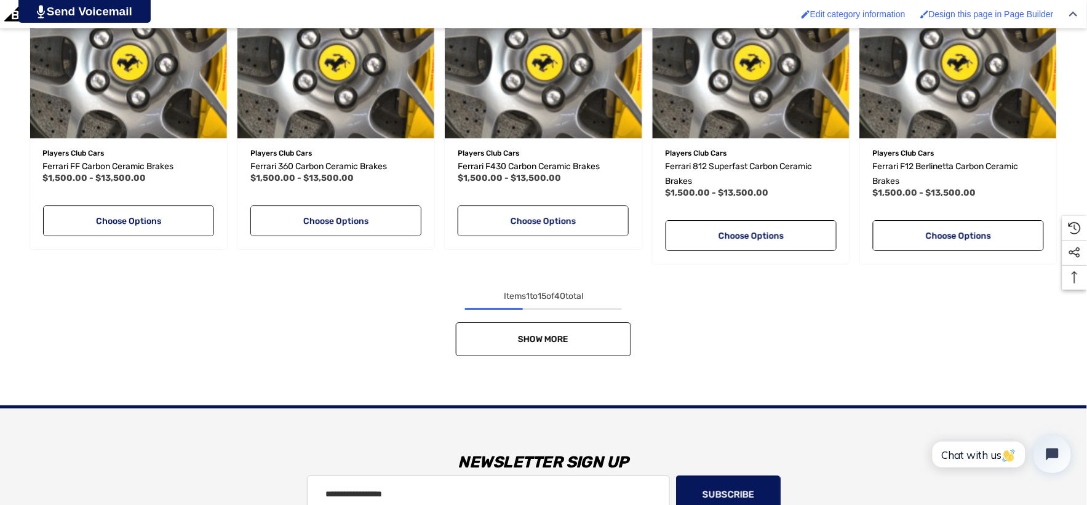
click at [526, 328] on link "Show More" at bounding box center [543, 339] width 175 height 34
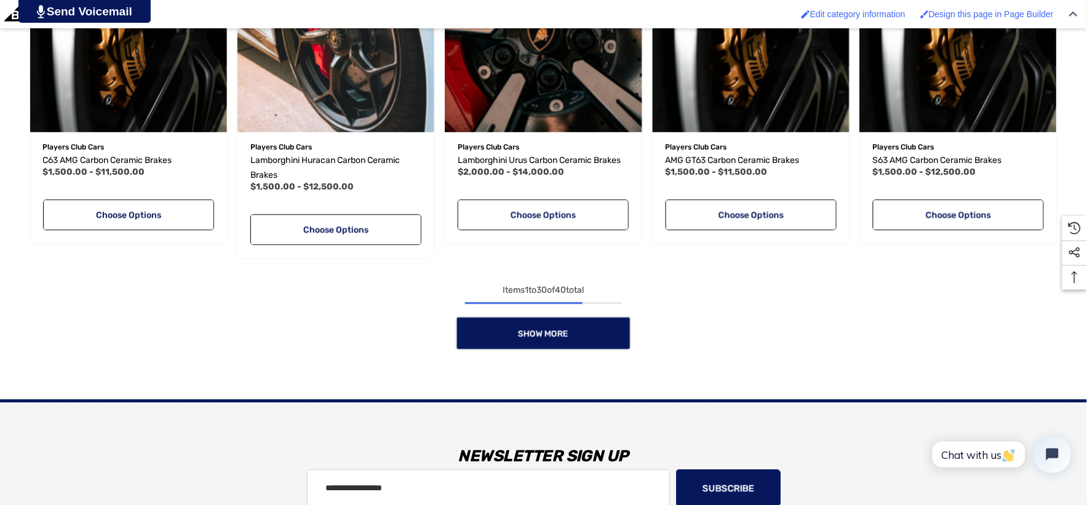
scroll to position [2186, 0]
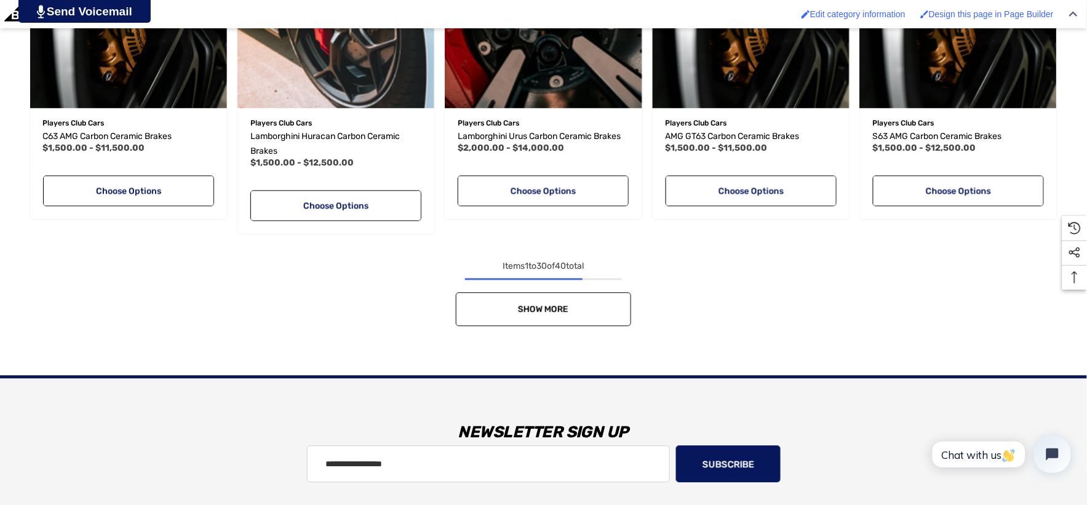
click at [499, 312] on link "Show More" at bounding box center [543, 309] width 175 height 34
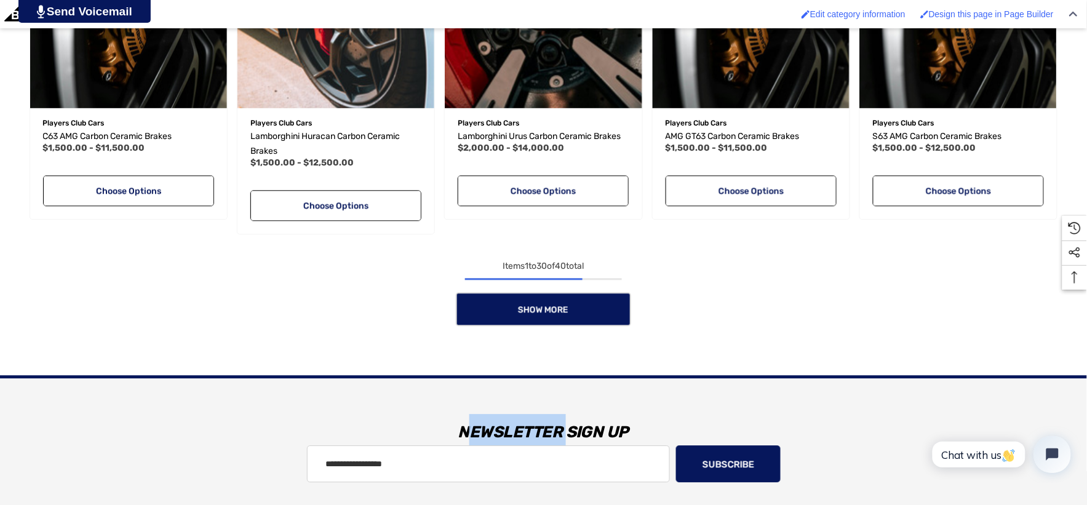
click at [499, 312] on div "Show More" at bounding box center [544, 309] width 1038 height 34
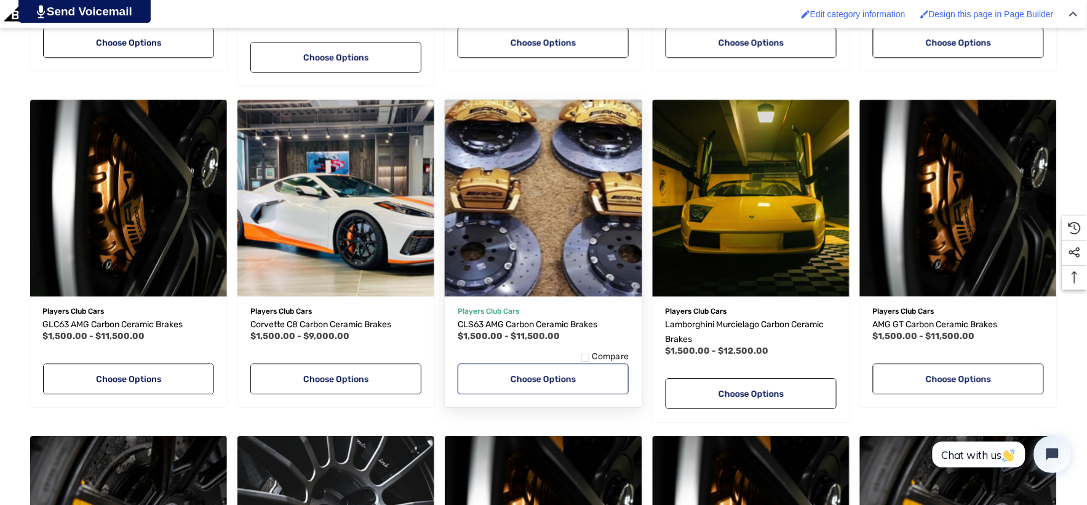
scroll to position [2597, 0]
